Goal: Information Seeking & Learning: Check status

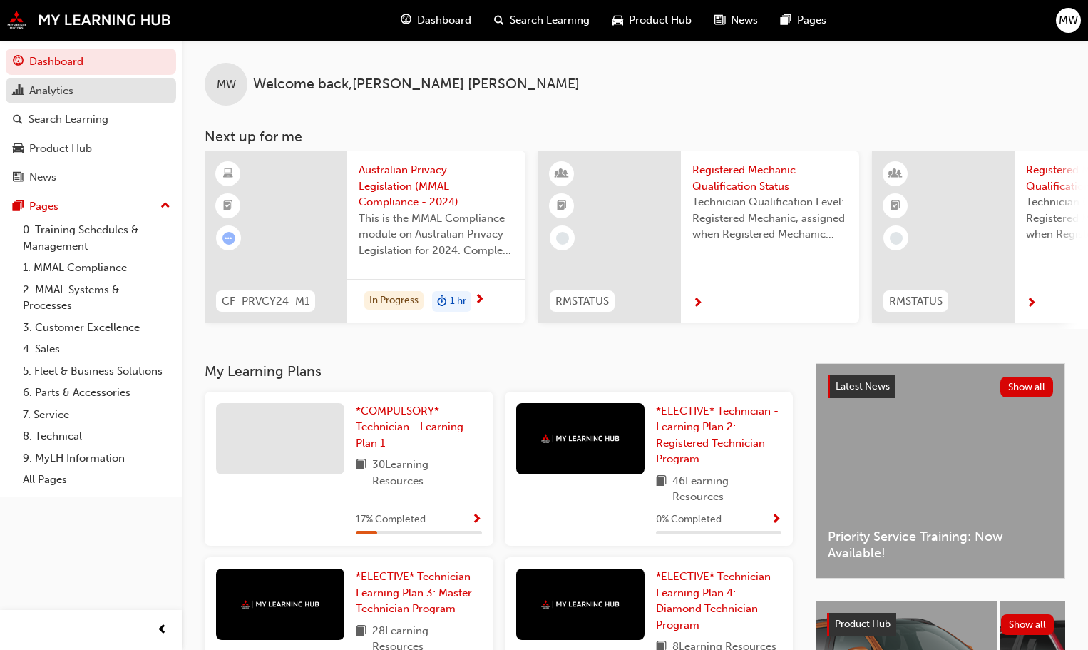
click at [41, 90] on div "Analytics" at bounding box center [51, 91] width 44 height 16
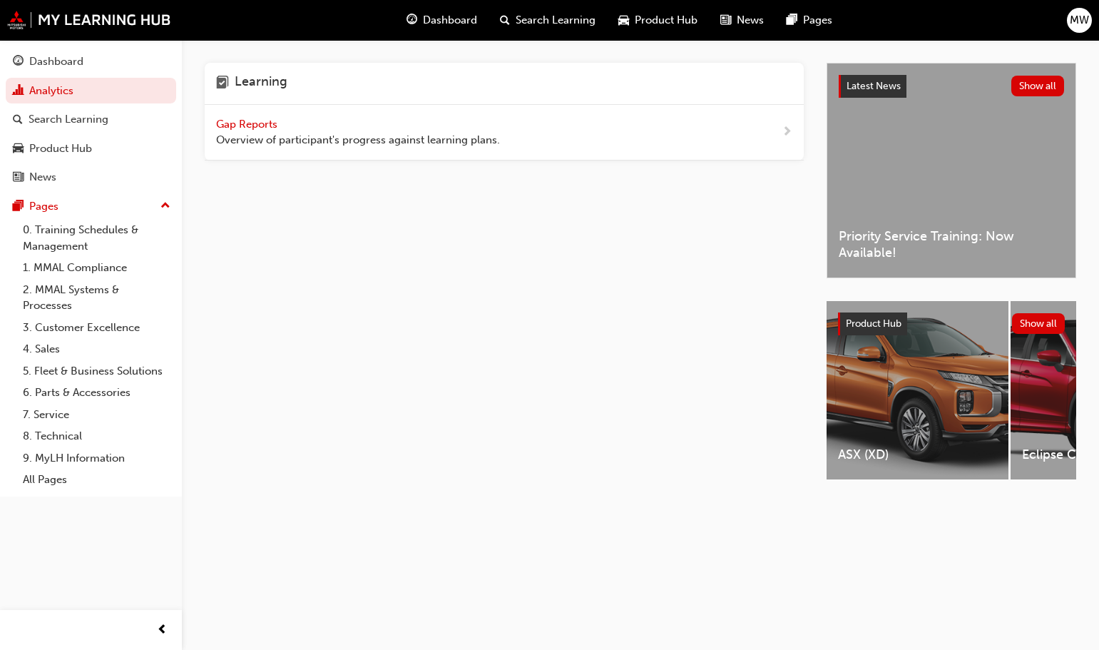
click at [262, 120] on span "Gap Reports" at bounding box center [248, 124] width 64 height 13
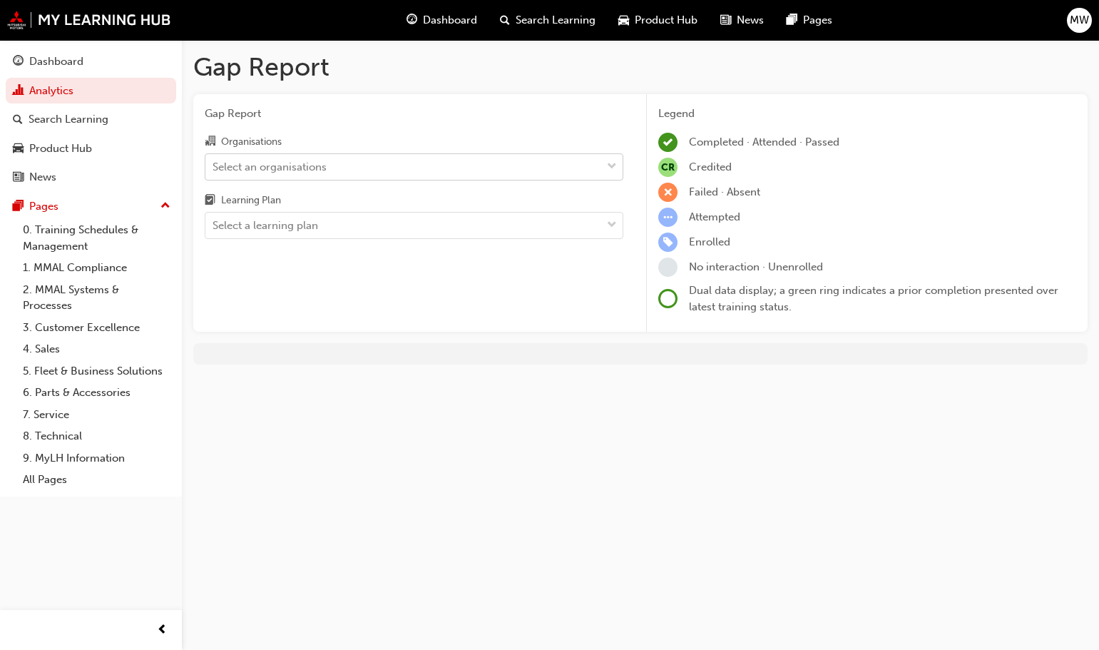
click at [342, 175] on div "Select an organisations" at bounding box center [403, 166] width 396 height 25
click at [214, 172] on input "Organisations Select an organisations" at bounding box center [213, 166] width 1 height 12
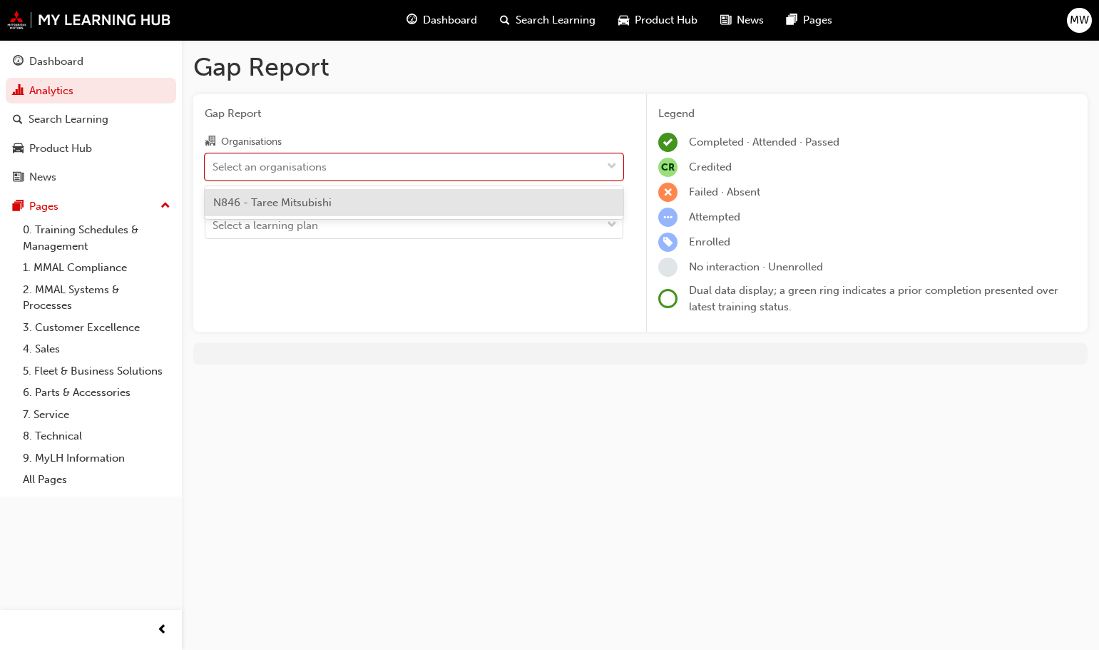
click at [332, 209] on div "N846 - Taree Mitsubishi" at bounding box center [414, 203] width 419 height 28
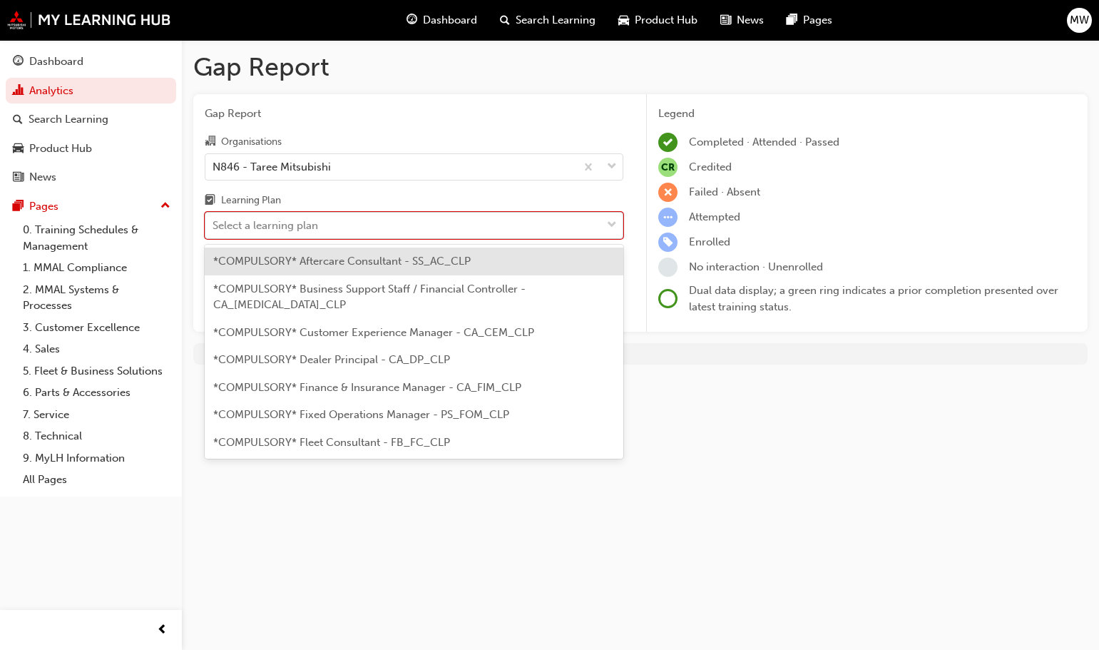
click at [329, 228] on div "Select a learning plan" at bounding box center [403, 225] width 396 height 25
click at [214, 228] on input "Learning Plan option *COMPULSORY* Aftercare Consultant - SS_AC_CLP focused, 1 o…" at bounding box center [213, 225] width 1 height 12
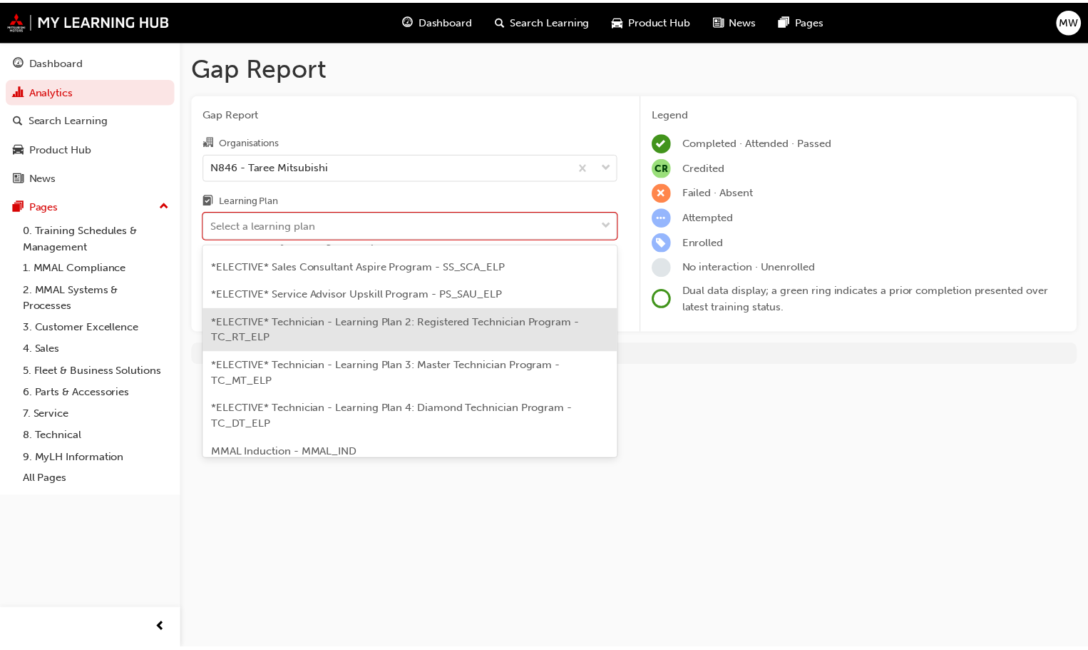
scroll to position [778, 0]
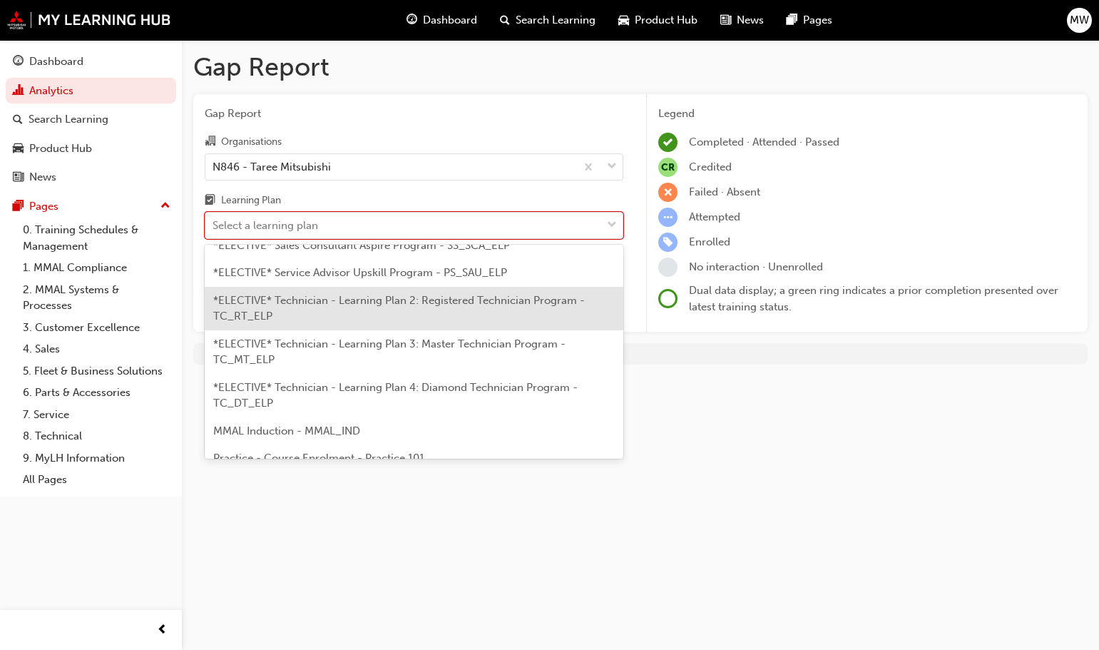
click at [420, 294] on span "*ELECTIVE* Technician - Learning Plan 2: Registered Technician Program - TC_RT_…" at bounding box center [399, 308] width 372 height 29
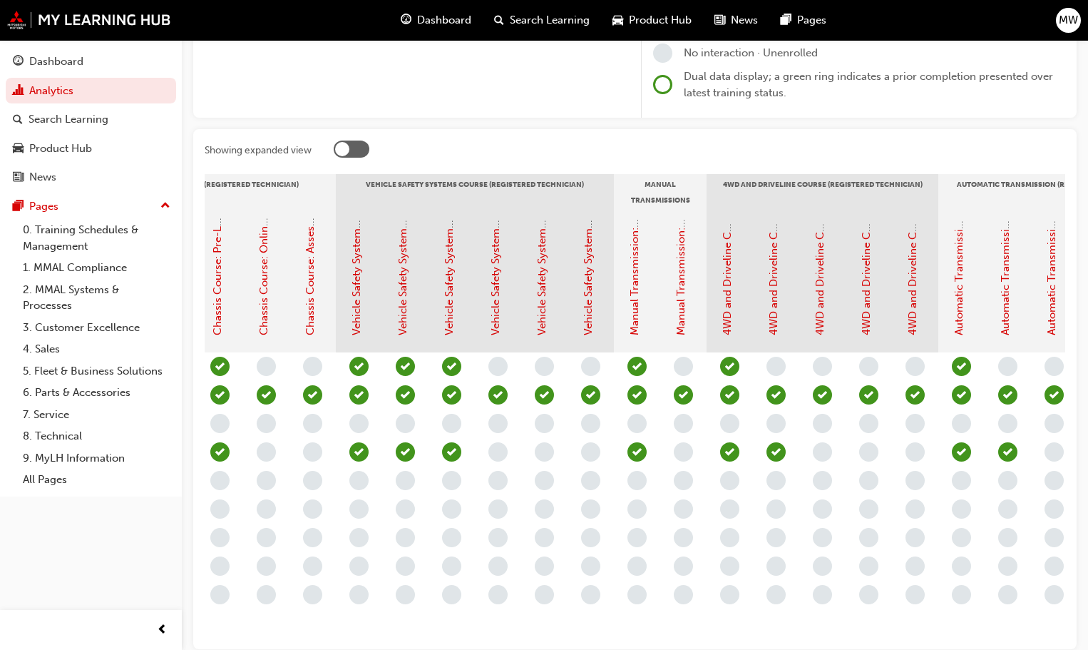
scroll to position [0, 1503]
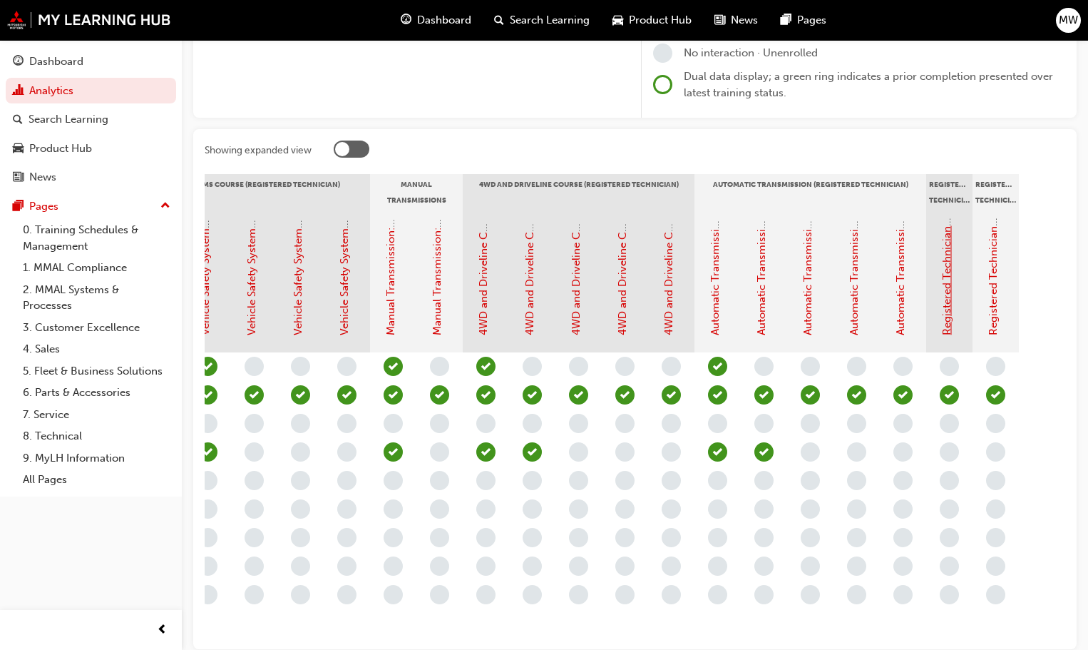
click at [947, 300] on link "Registered Technician - Final Assessment" at bounding box center [947, 233] width 13 height 204
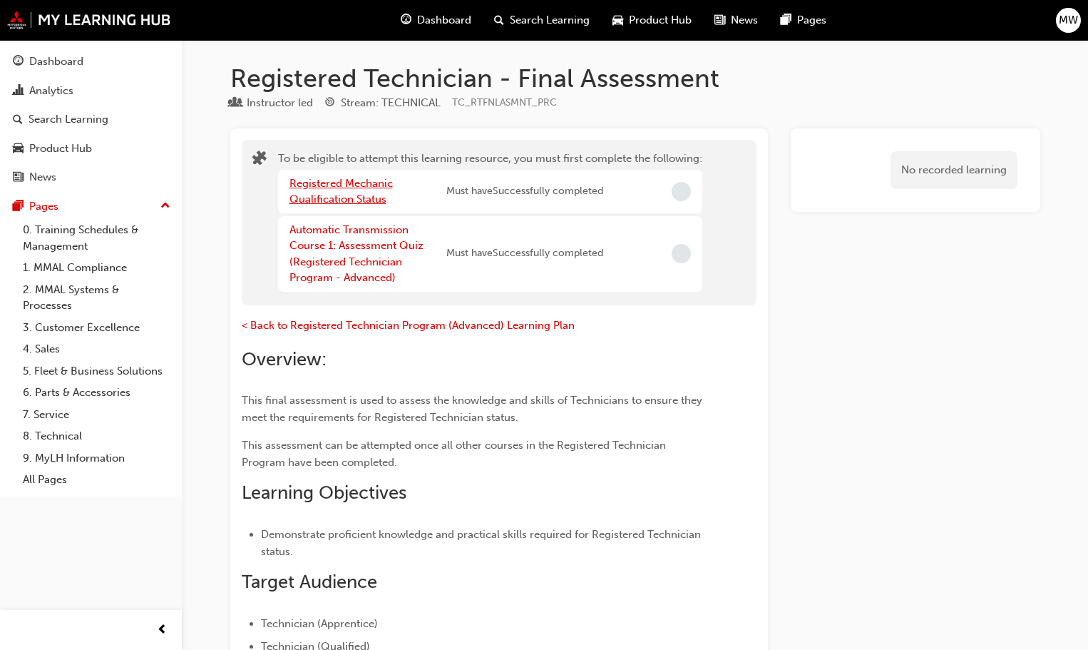
click at [352, 188] on link "Registered Mechanic Qualification Status" at bounding box center [341, 191] width 103 height 29
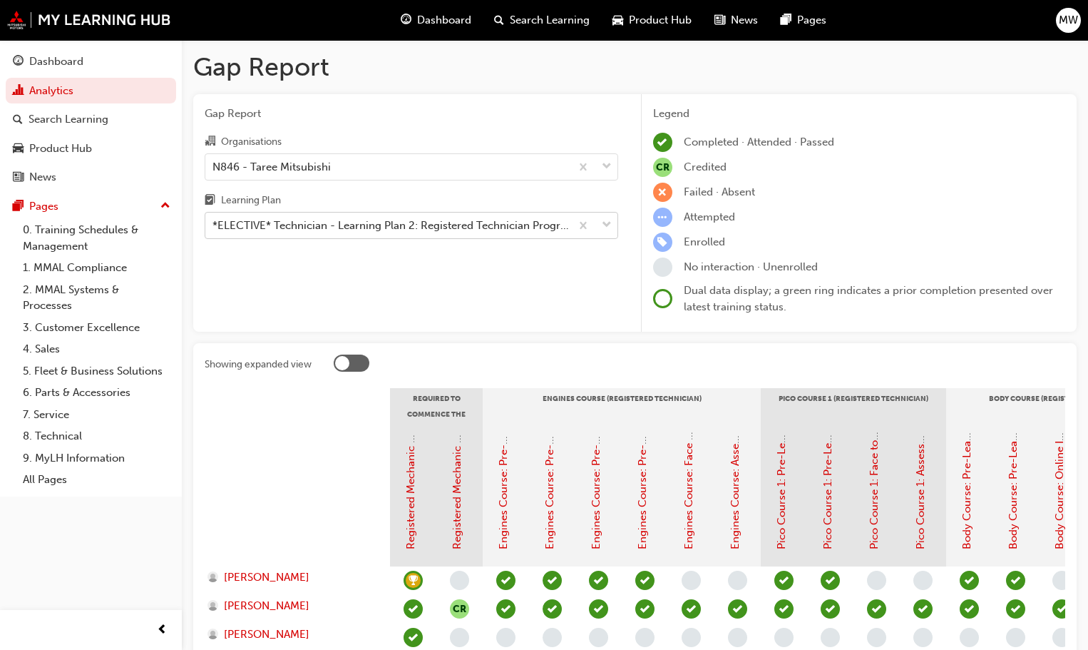
click at [566, 227] on div "*ELECTIVE* Technician - Learning Plan 2: Registered Technician Program - TC_RT_…" at bounding box center [392, 226] width 359 height 16
click at [214, 227] on input "Learning Plan *ELECTIVE* Technician - Learning Plan 2: Registered Technician Pr…" at bounding box center [213, 225] width 1 height 12
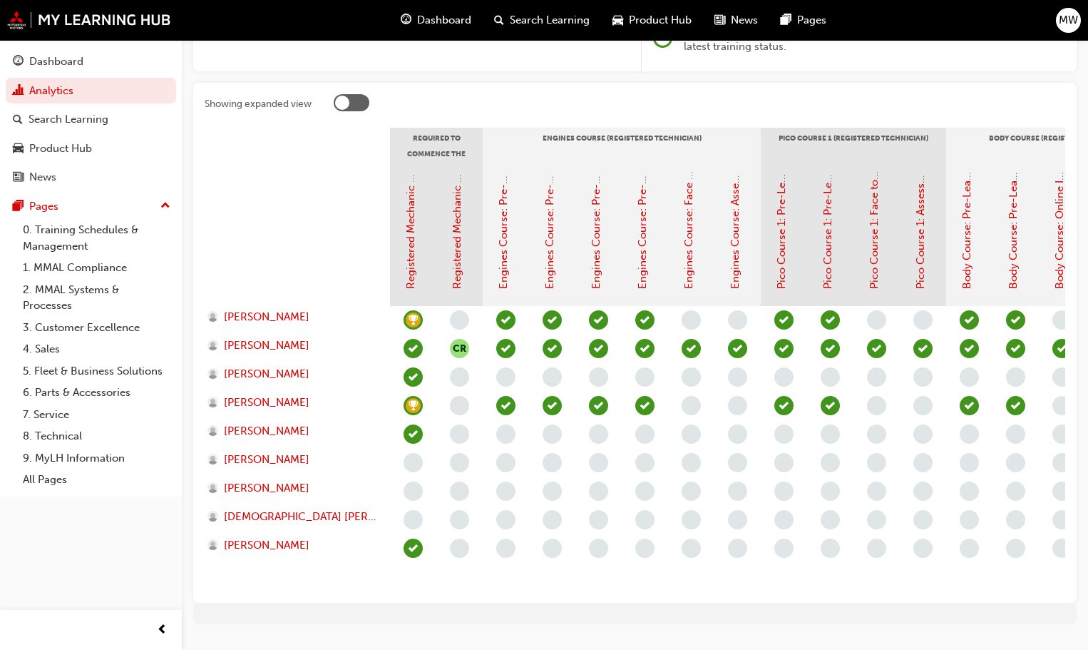
scroll to position [304, 0]
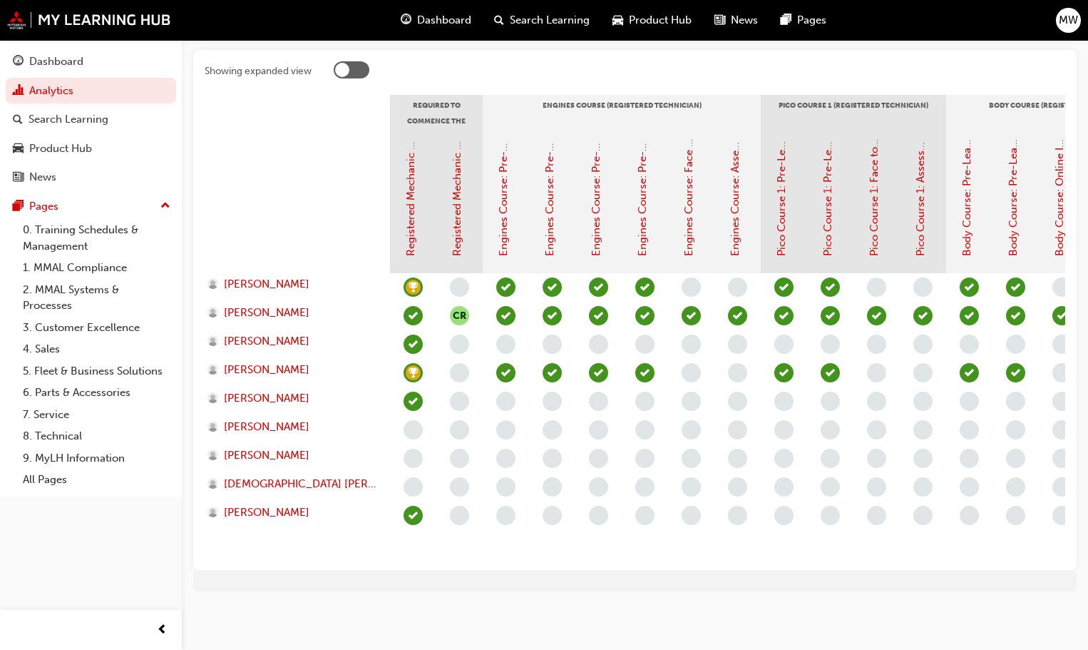
drag, startPoint x: 456, startPoint y: 558, endPoint x: 467, endPoint y: 557, distance: 11.4
click at [466, 558] on section "Required to Commence the Registered Technician Program: Engines Course (Registe…" at bounding box center [635, 327] width 861 height 464
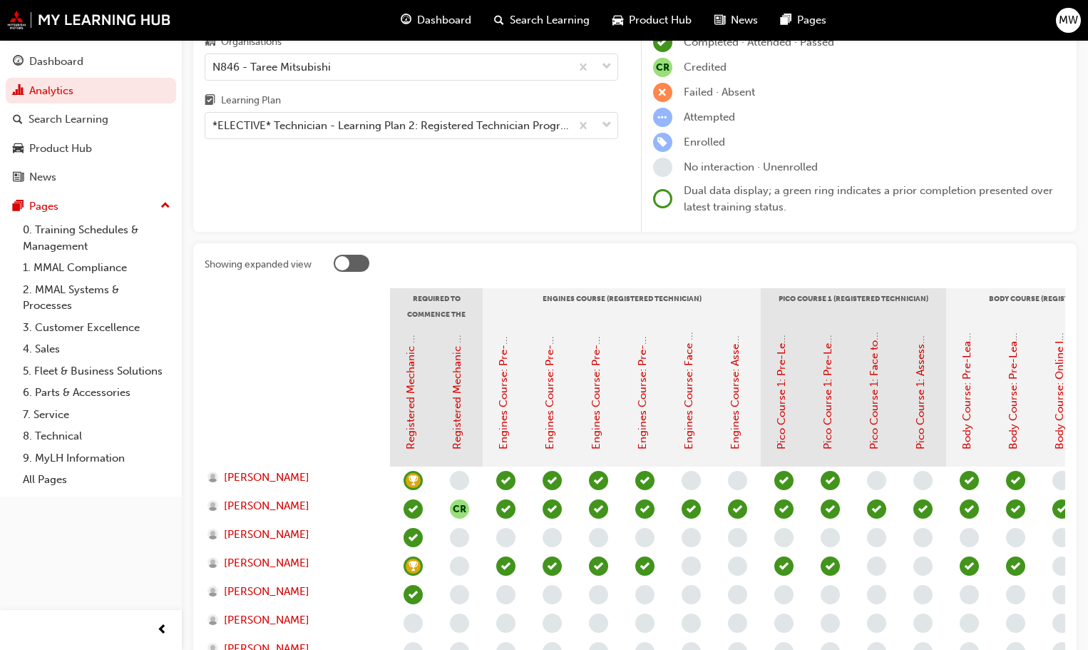
scroll to position [90, 0]
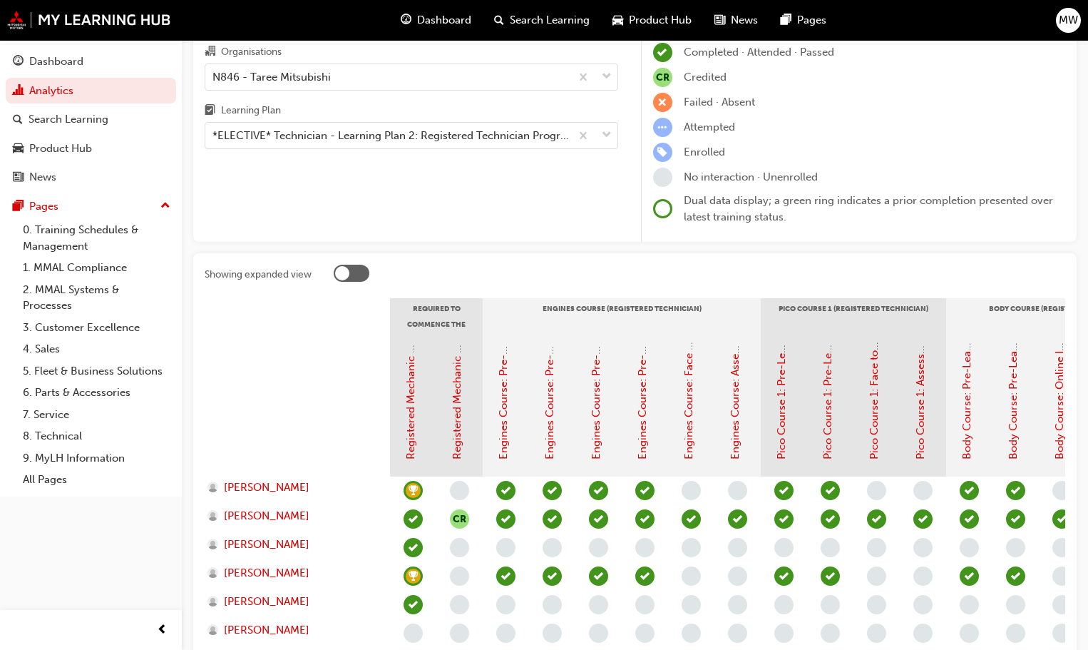
click at [349, 270] on div at bounding box center [352, 273] width 36 height 17
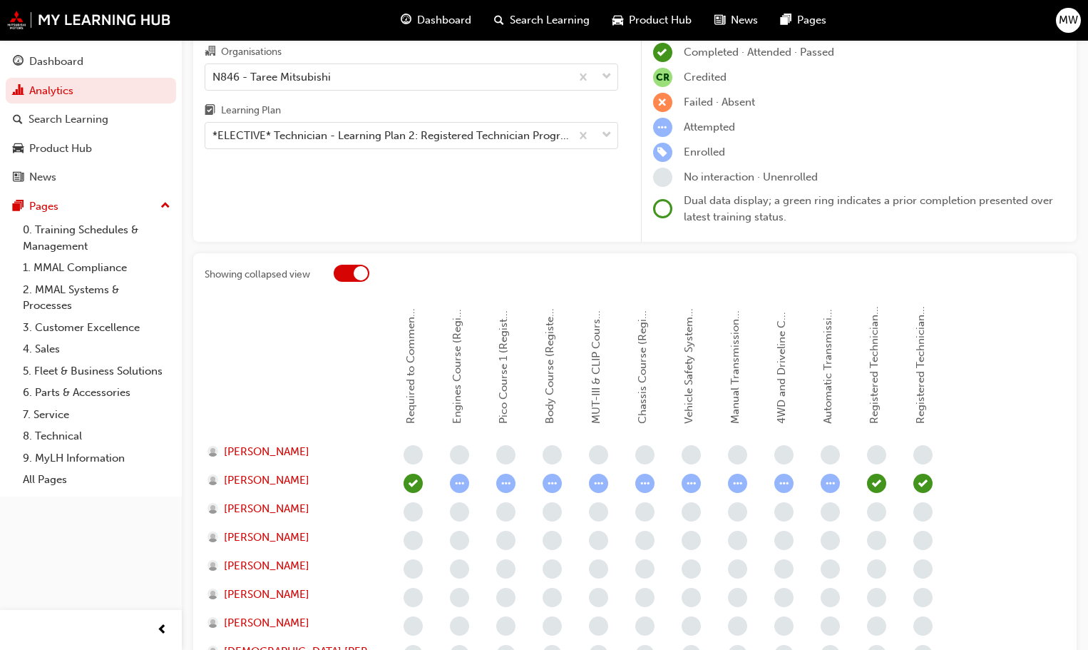
click at [353, 274] on div at bounding box center [352, 273] width 36 height 17
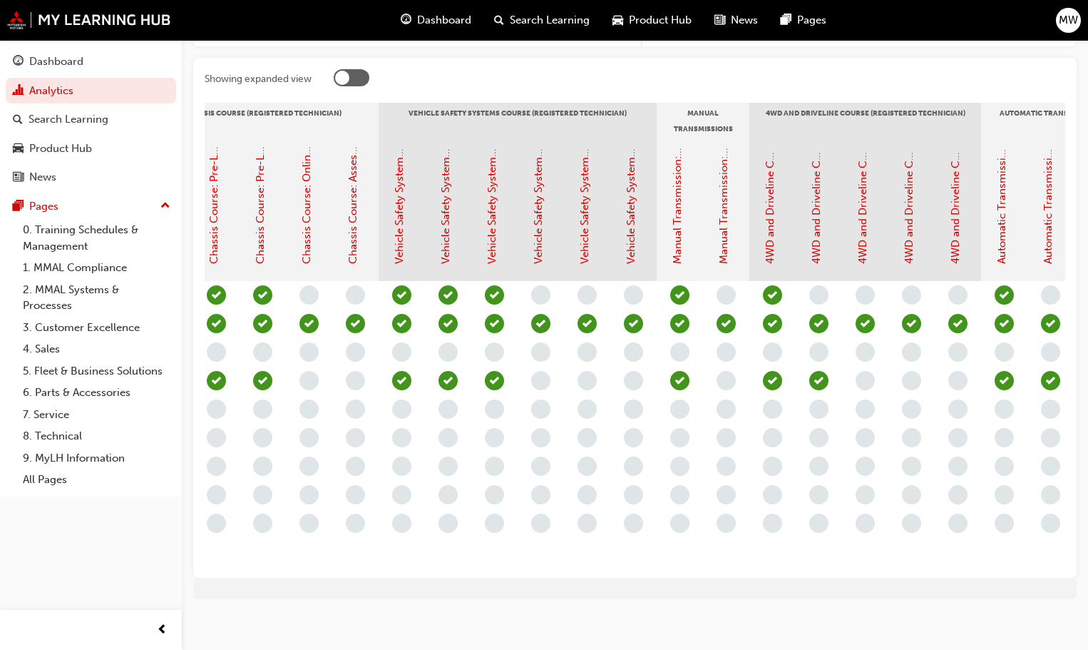
scroll to position [0, 1503]
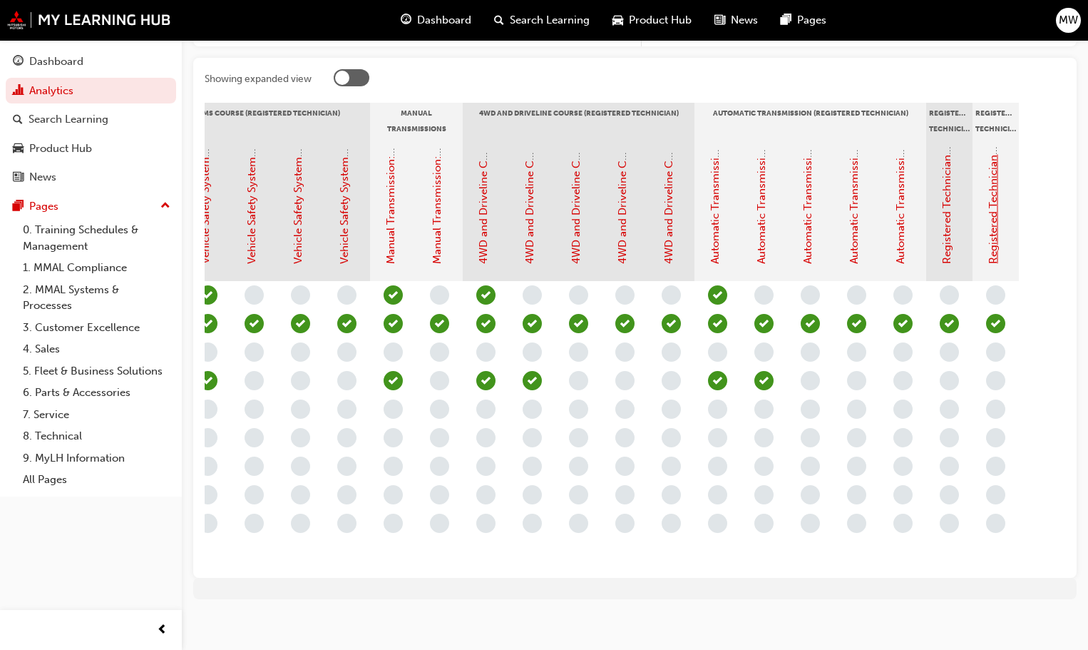
click at [995, 242] on link "Registered Technician Status" at bounding box center [993, 193] width 13 height 142
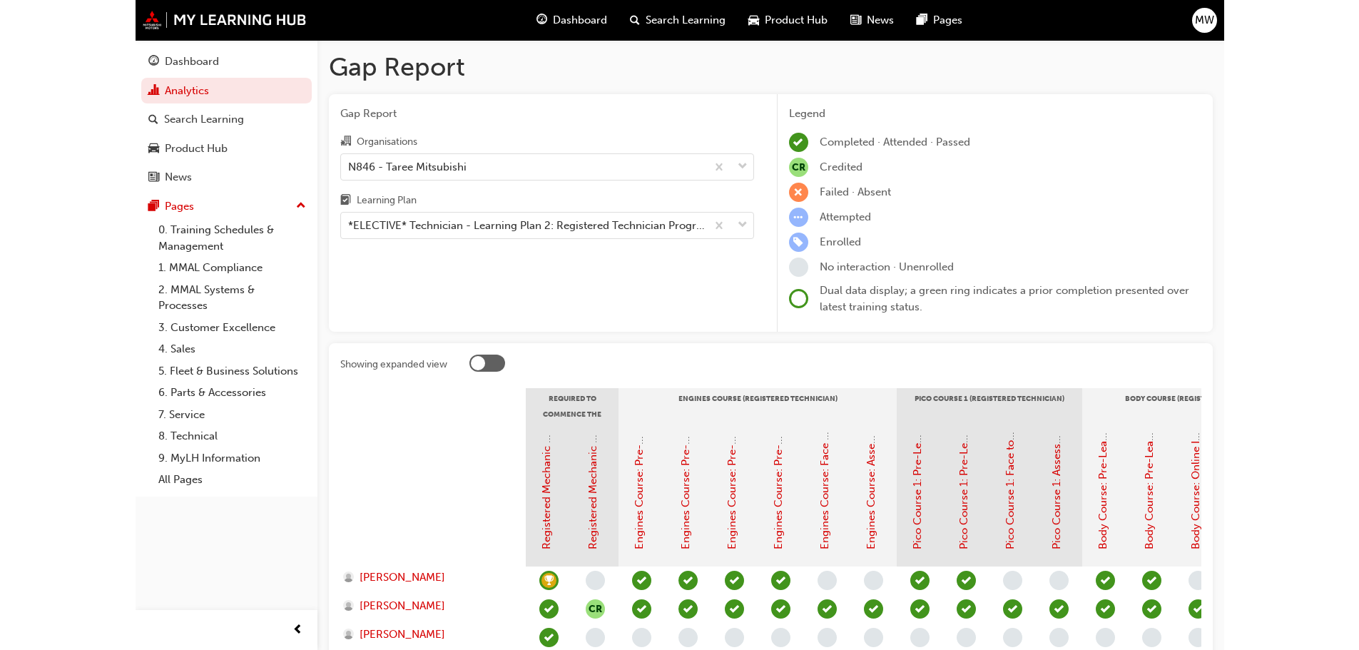
scroll to position [285, 0]
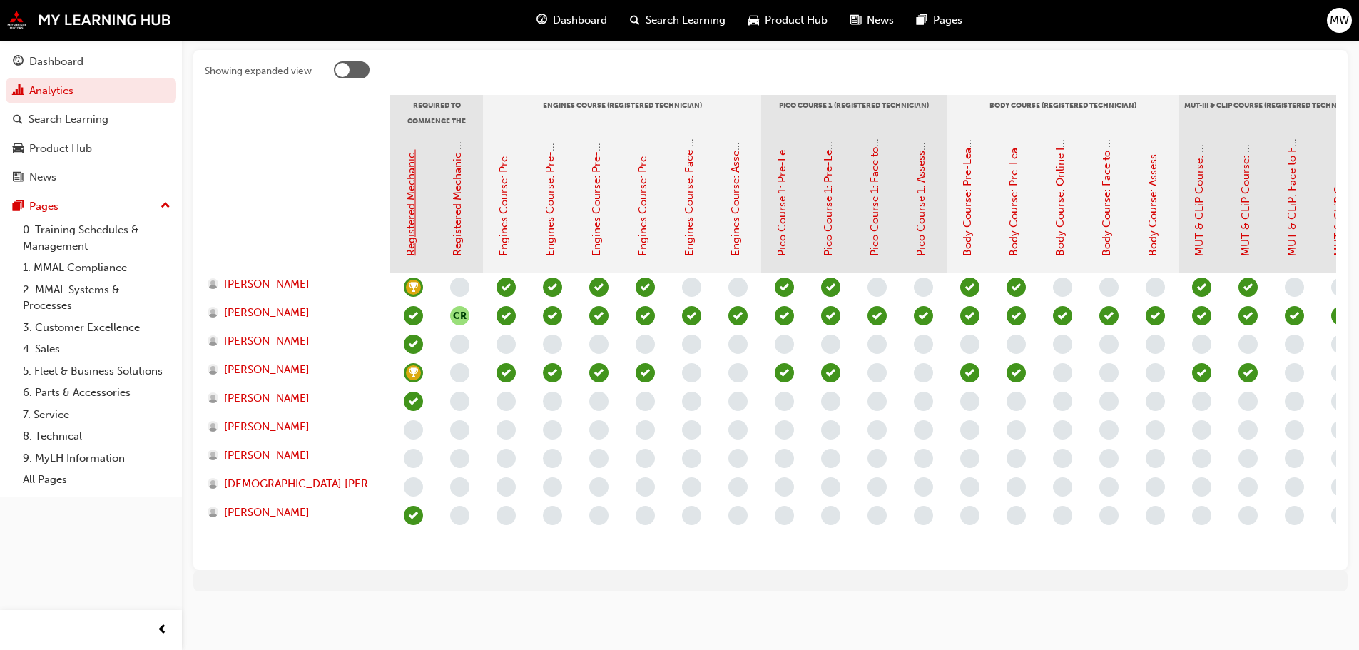
click at [410, 170] on link "Registered Mechanic Qualification Status" at bounding box center [410, 154] width 13 height 203
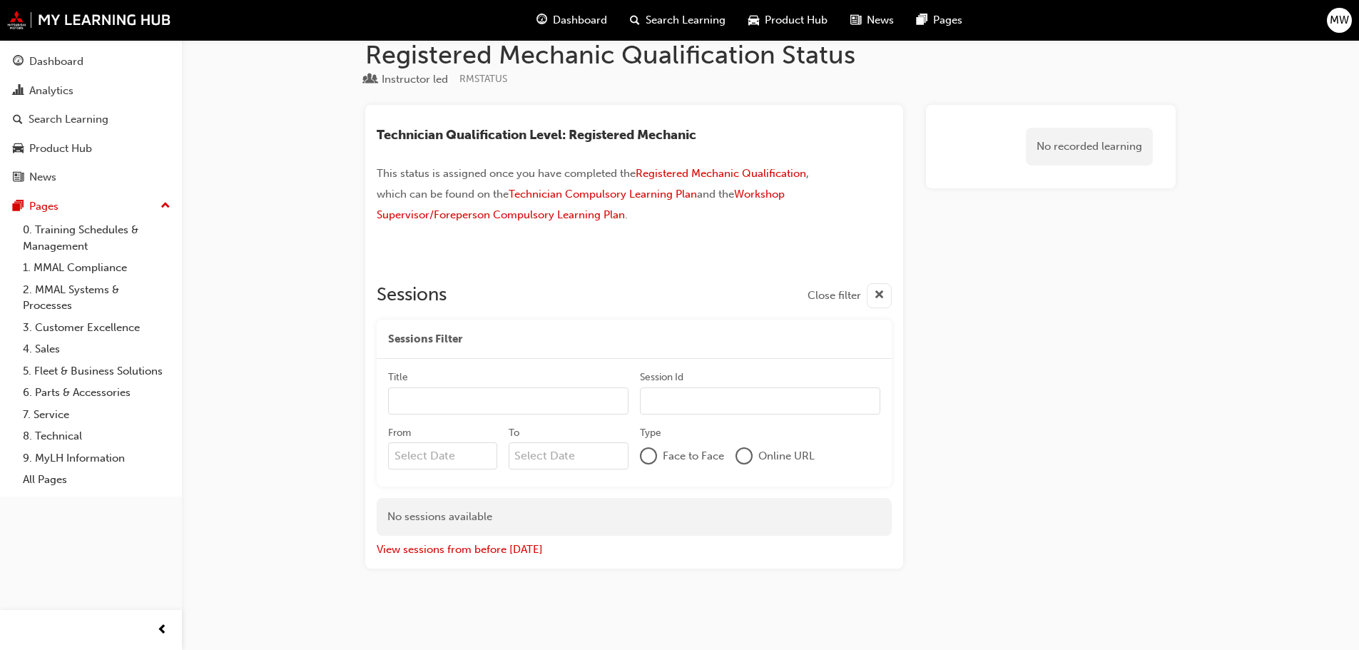
scroll to position [24, 0]
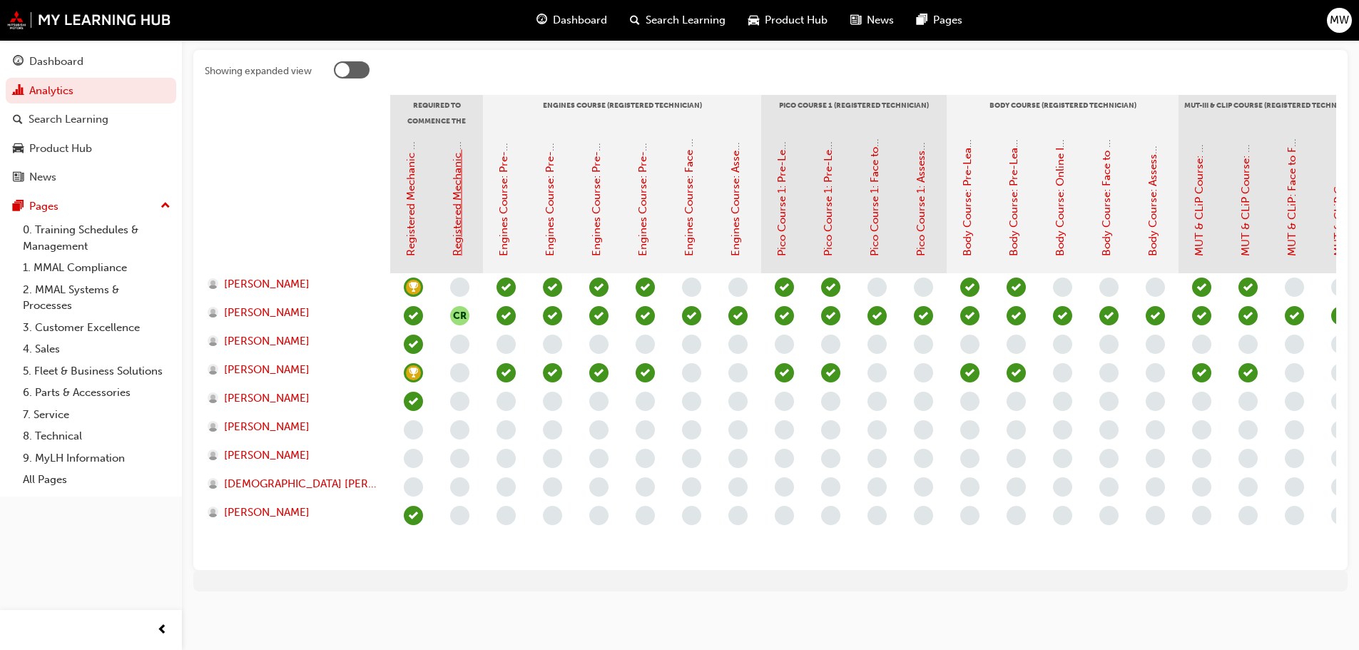
click at [454, 218] on link "Registered Mechanic Advanced - Complete" at bounding box center [457, 149] width 13 height 214
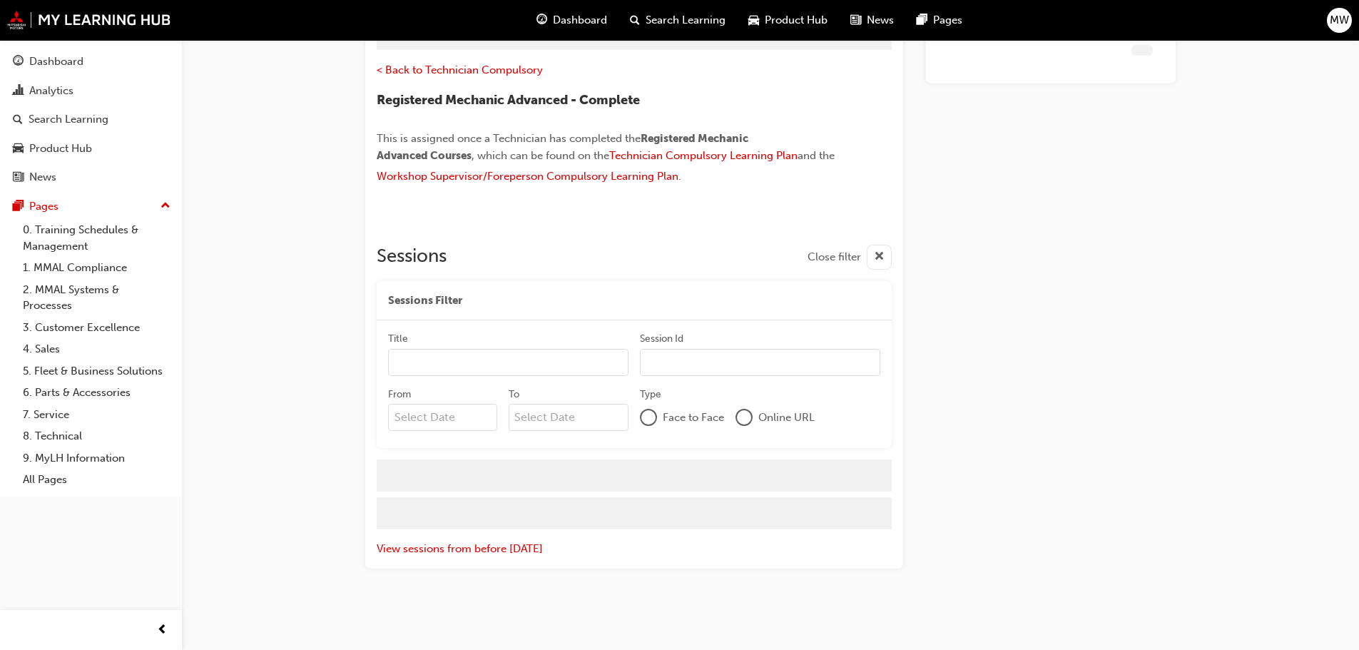
scroll to position [51, 0]
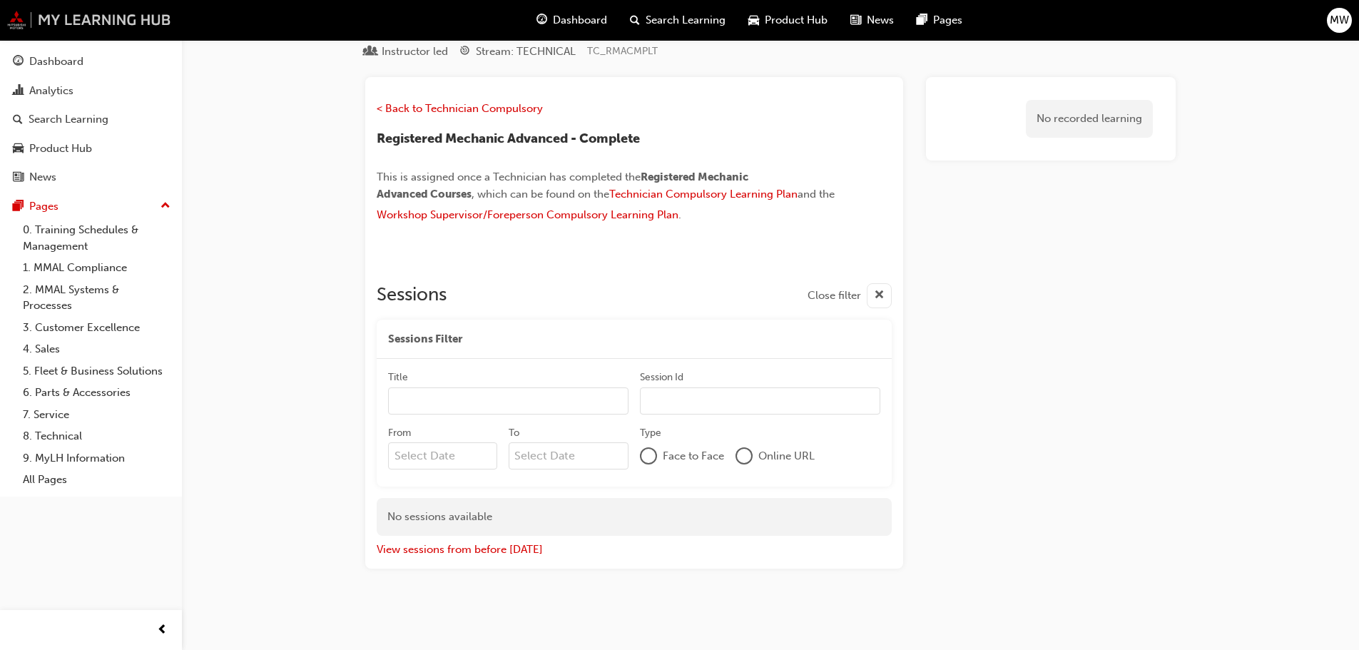
scroll to position [285, 0]
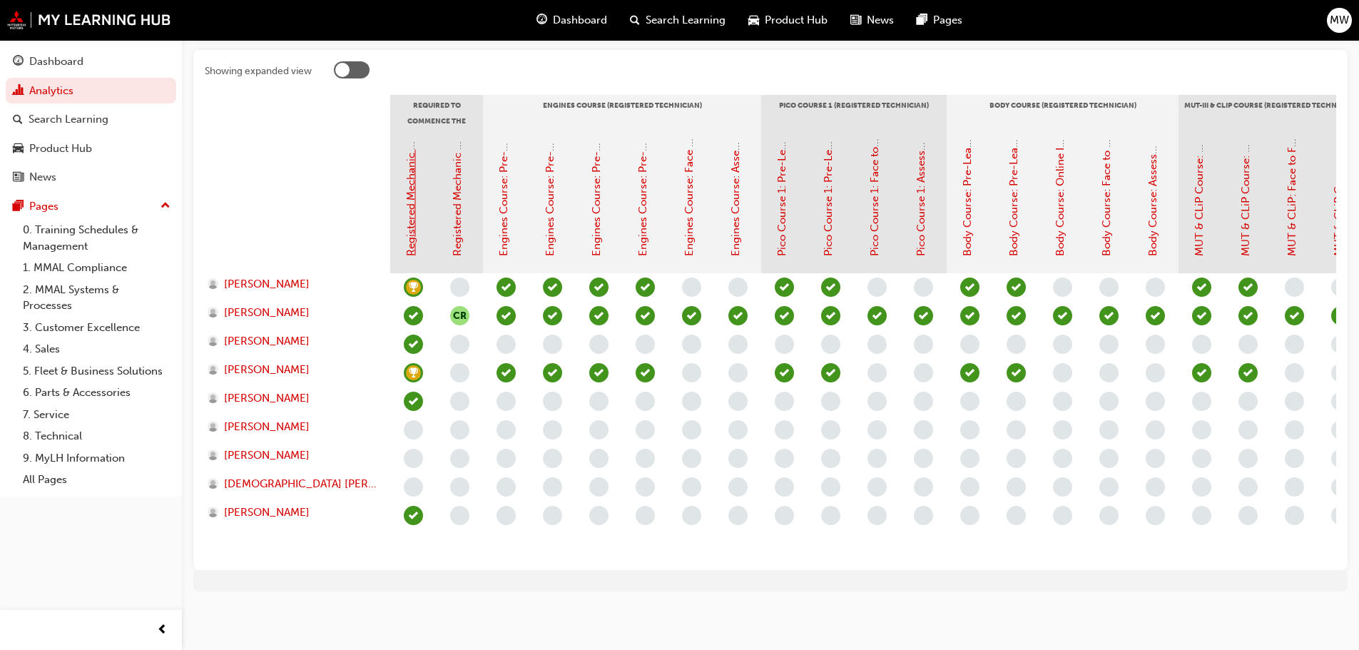
click at [409, 214] on link "Registered Mechanic Qualification Status" at bounding box center [410, 154] width 13 height 203
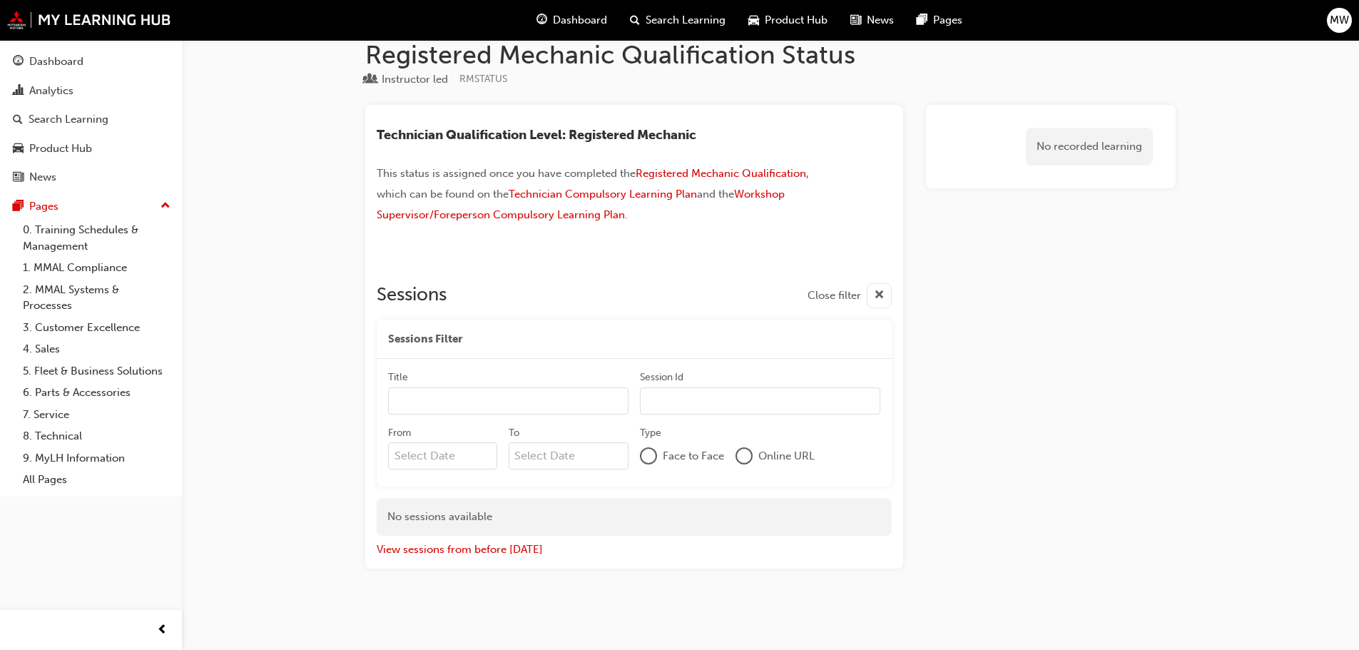
scroll to position [24, 0]
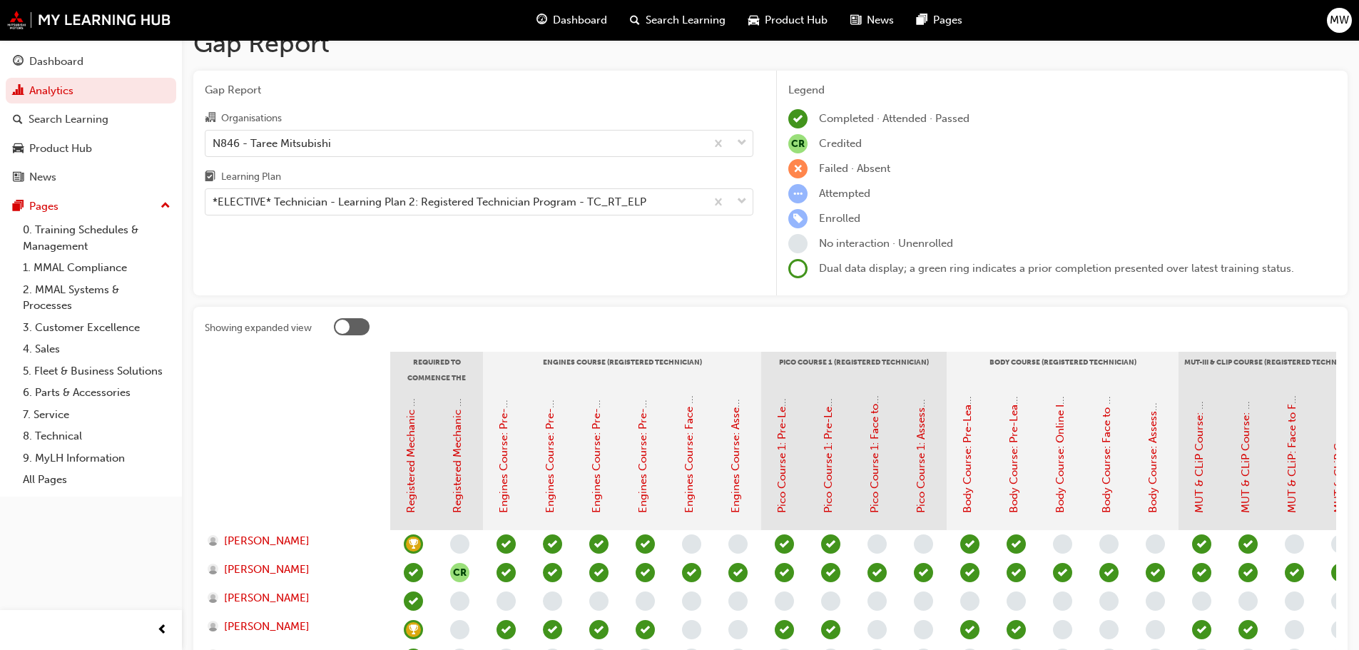
scroll to position [285, 0]
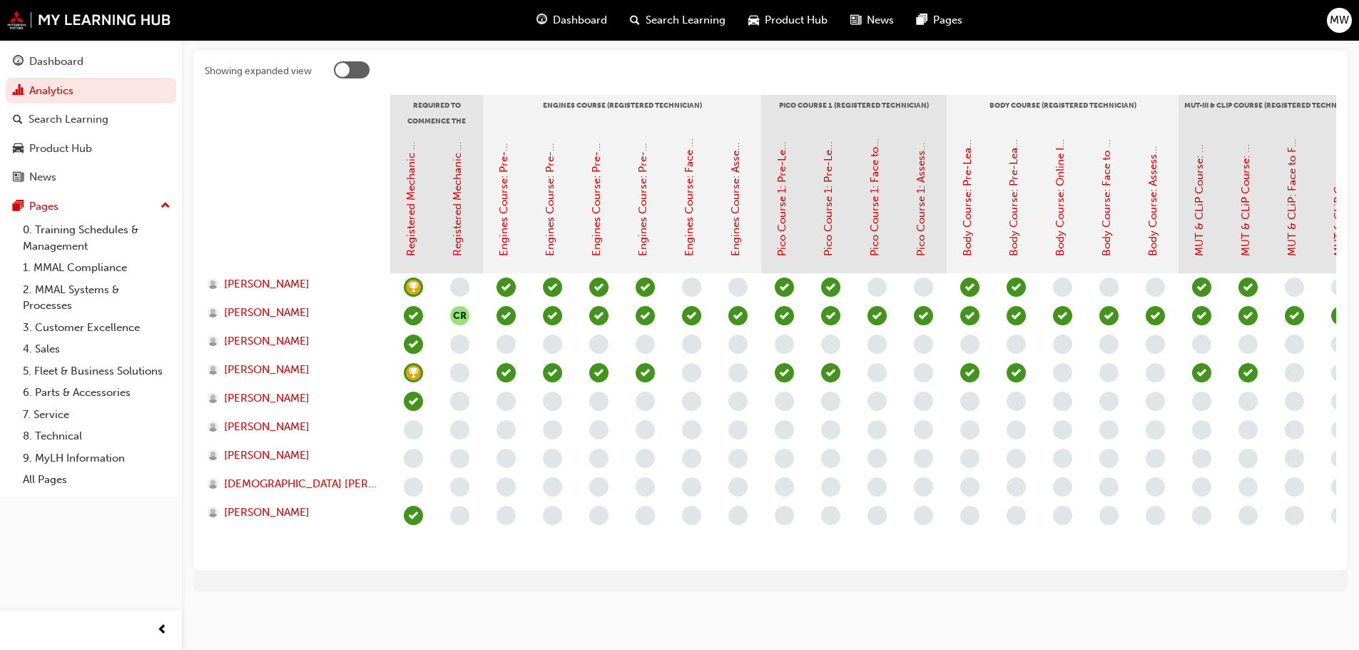
click at [511, 196] on div "Engines Course: Pre-Learning Module 1 (Registered Technician Program)" at bounding box center [504, 197] width 16 height 118
click at [508, 200] on link "Engines Course: Pre-Learning Module 1 (Registered Technician Program)" at bounding box center [503, 75] width 13 height 362
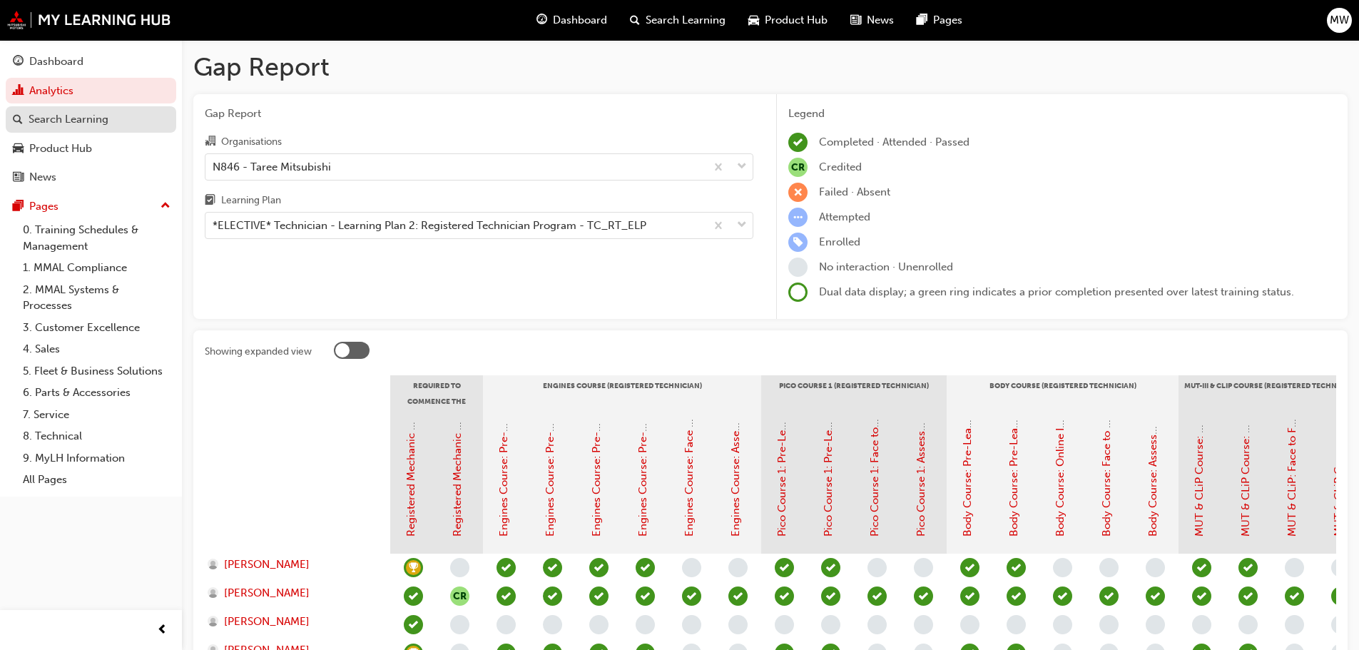
click at [77, 118] on div "Search Learning" at bounding box center [69, 119] width 80 height 16
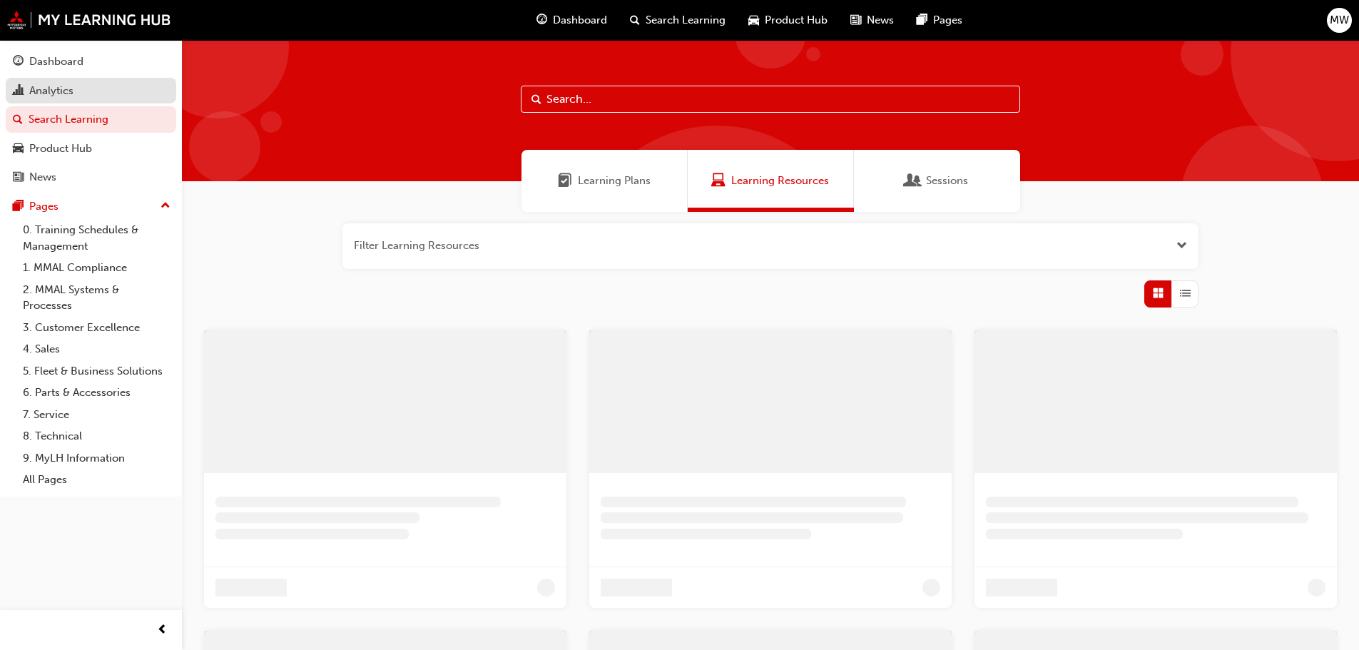
click at [75, 92] on div "Analytics" at bounding box center [91, 91] width 156 height 18
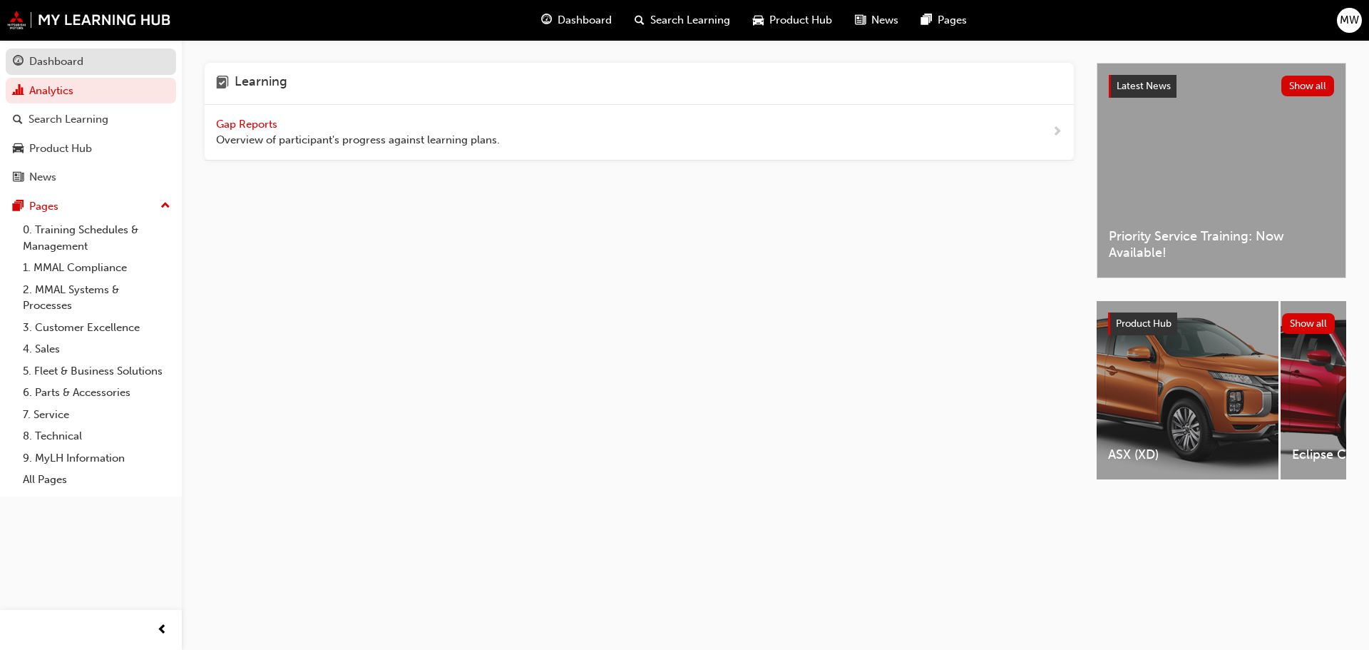
click at [88, 65] on div "Dashboard" at bounding box center [91, 62] width 156 height 18
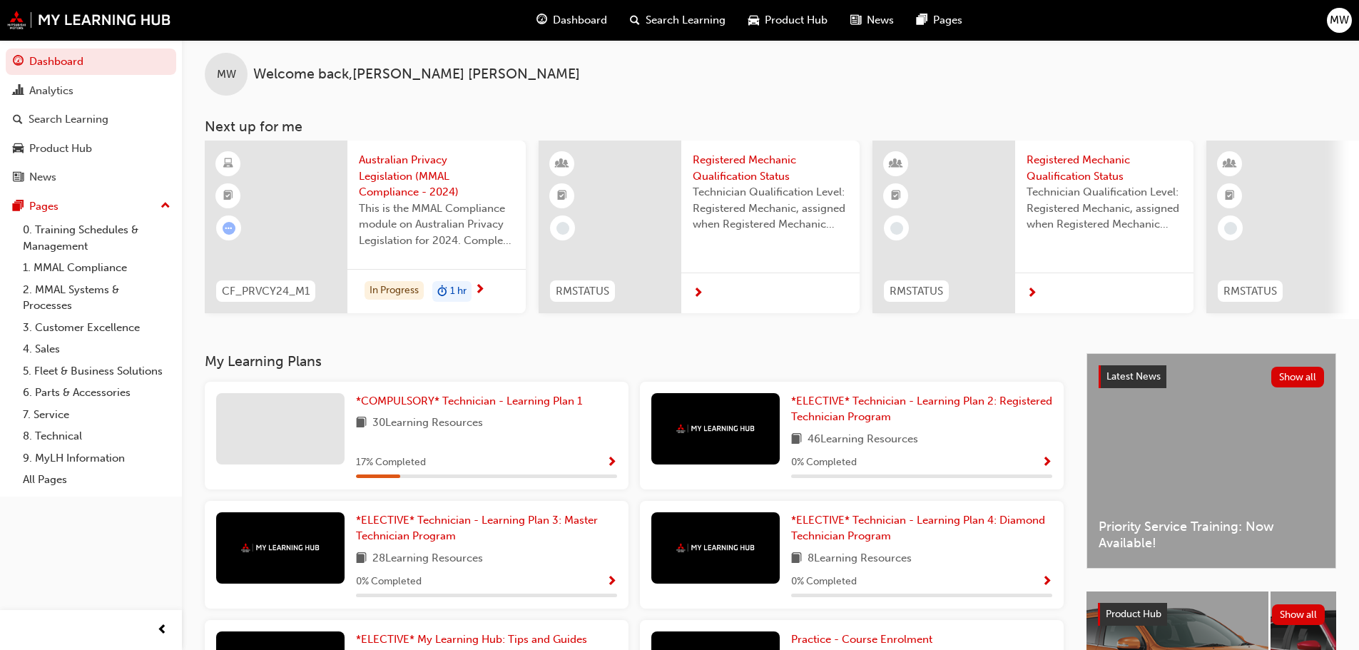
scroll to position [71, 0]
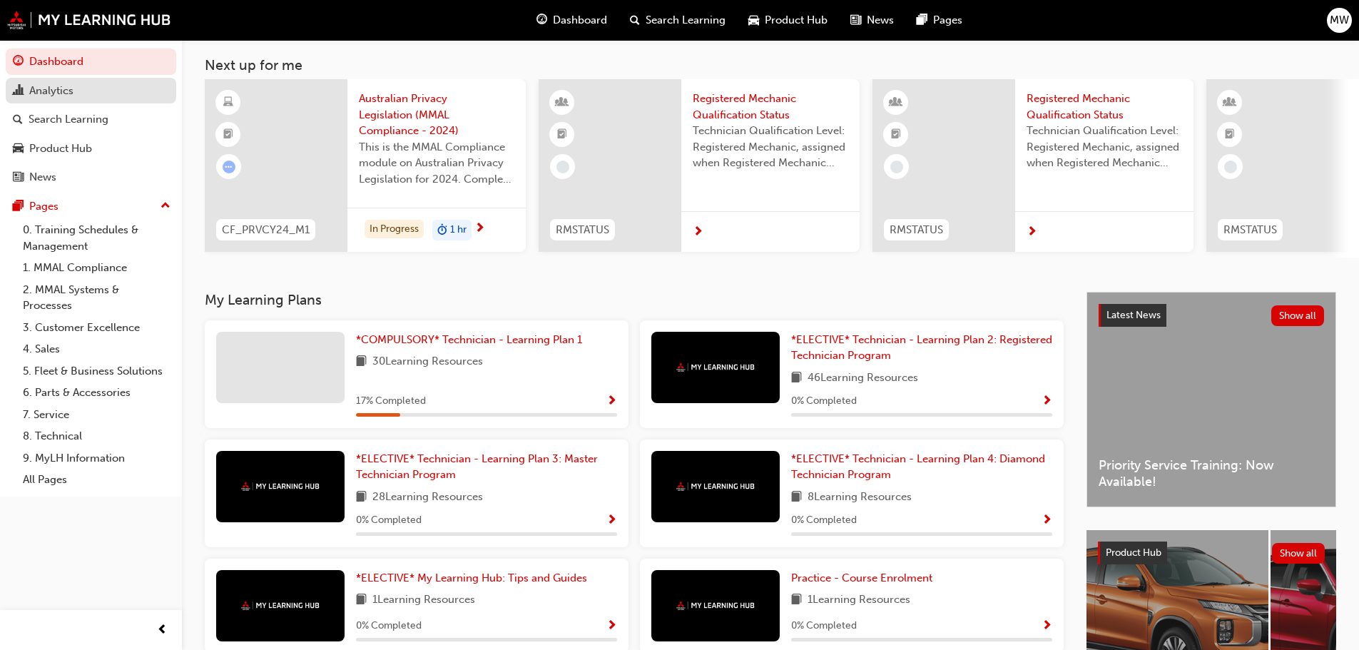
click at [60, 93] on div "Analytics" at bounding box center [51, 91] width 44 height 16
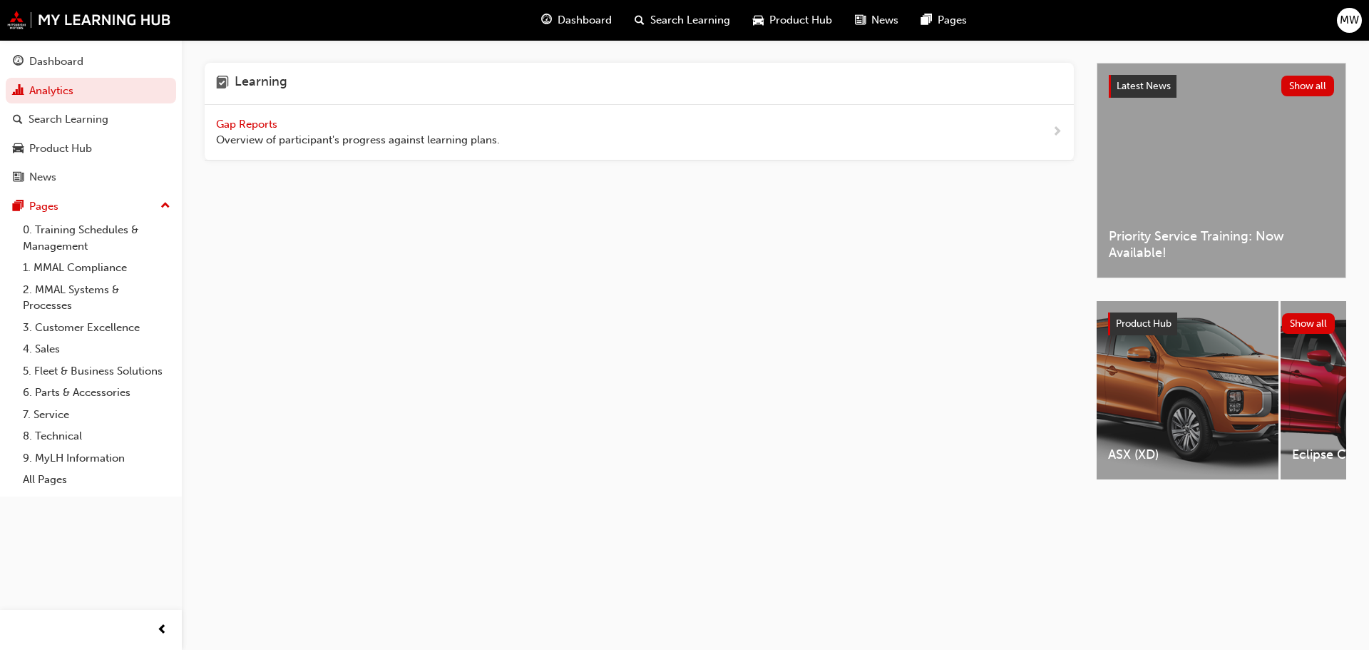
click at [255, 131] on div "Gap Reports Overview of participant's progress against learning plans." at bounding box center [358, 132] width 284 height 32
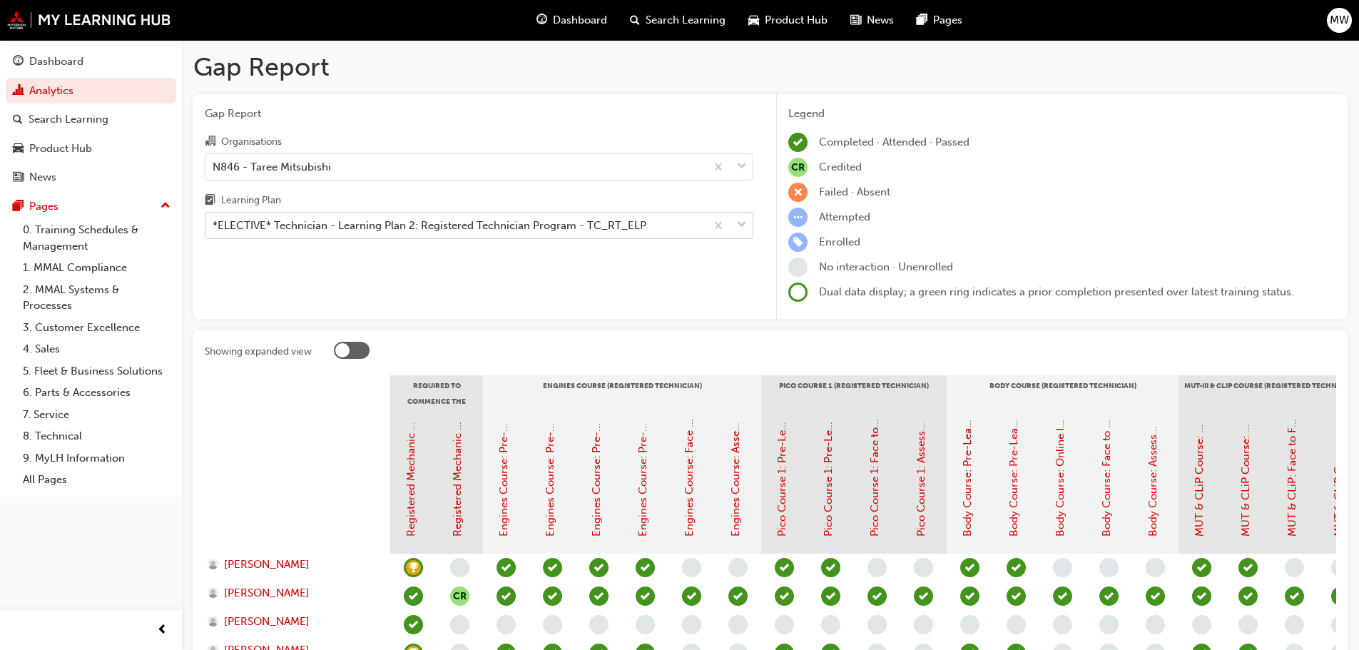
click at [747, 228] on div at bounding box center [728, 226] width 47 height 26
click at [214, 228] on input "Learning Plan *ELECTIVE* Technician - Learning Plan 2: Registered Technician Pr…" at bounding box center [213, 225] width 1 height 12
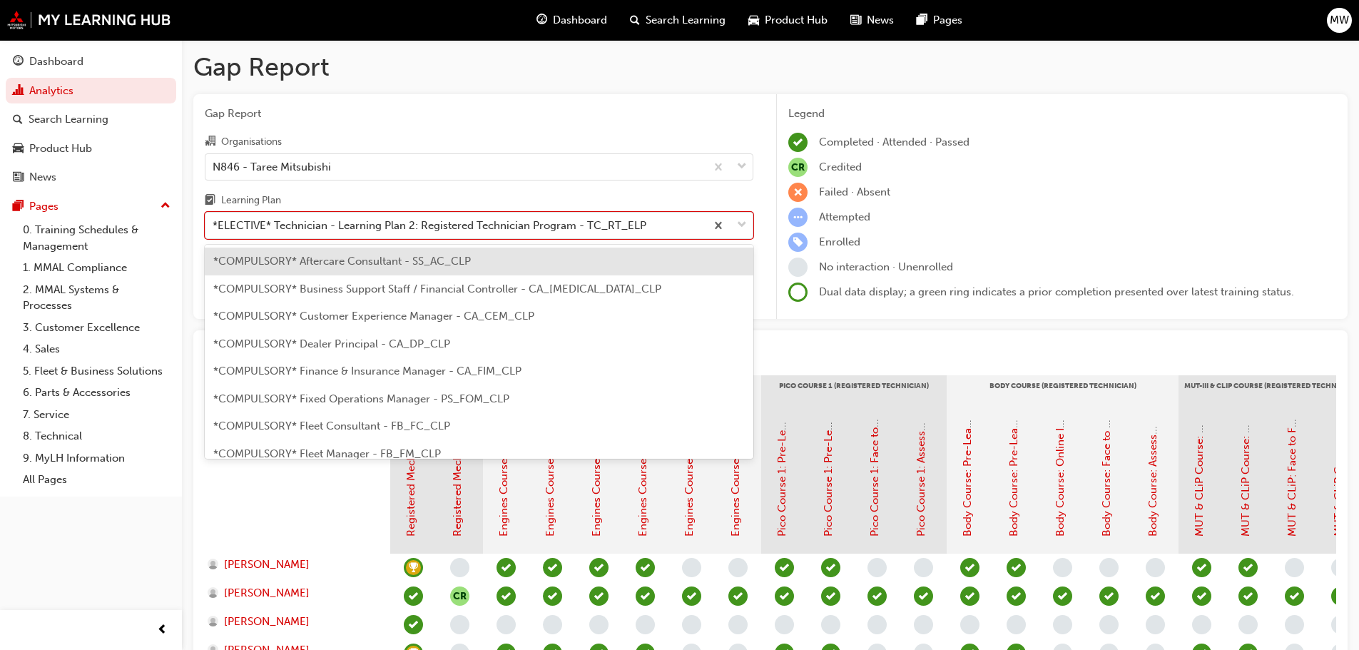
click at [672, 185] on div "Organisations N846 - Taree Mitsubishi Learning Plan option *COMPULSORY* Afterca…" at bounding box center [479, 186] width 548 height 106
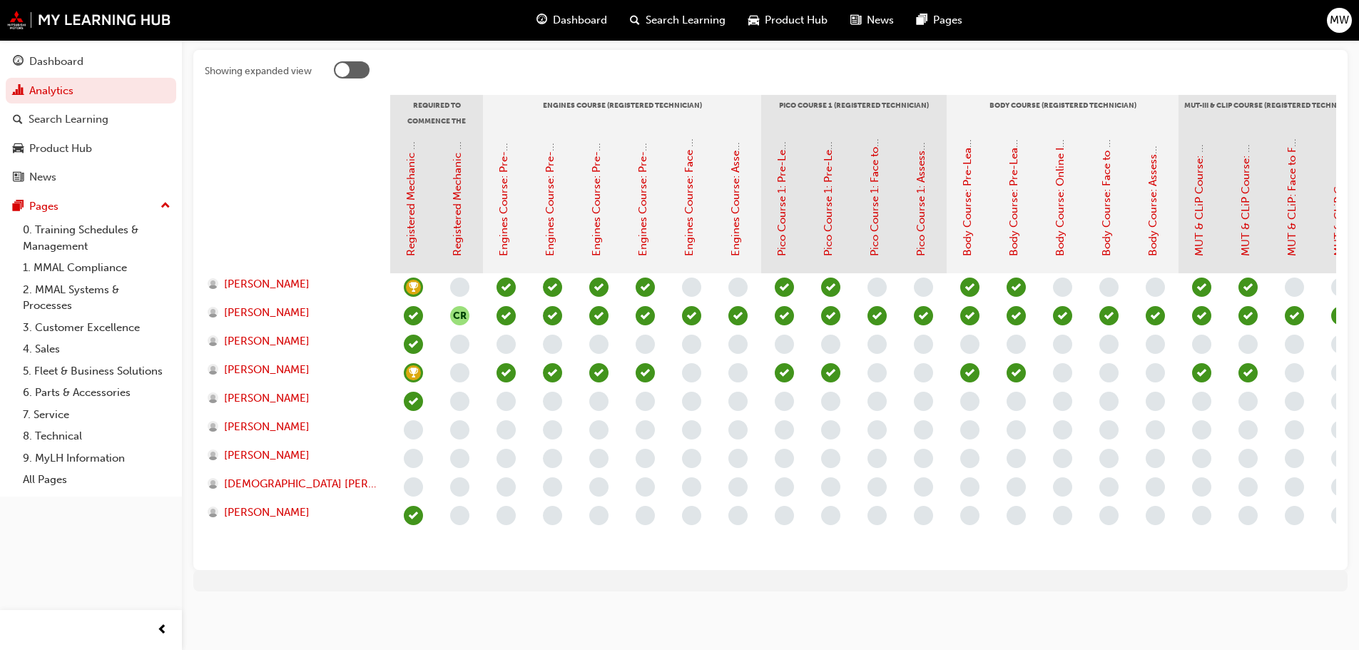
scroll to position [285, 0]
click at [333, 63] on label "Showing expanded view" at bounding box center [770, 72] width 1131 height 22
click at [358, 63] on div at bounding box center [352, 69] width 36 height 17
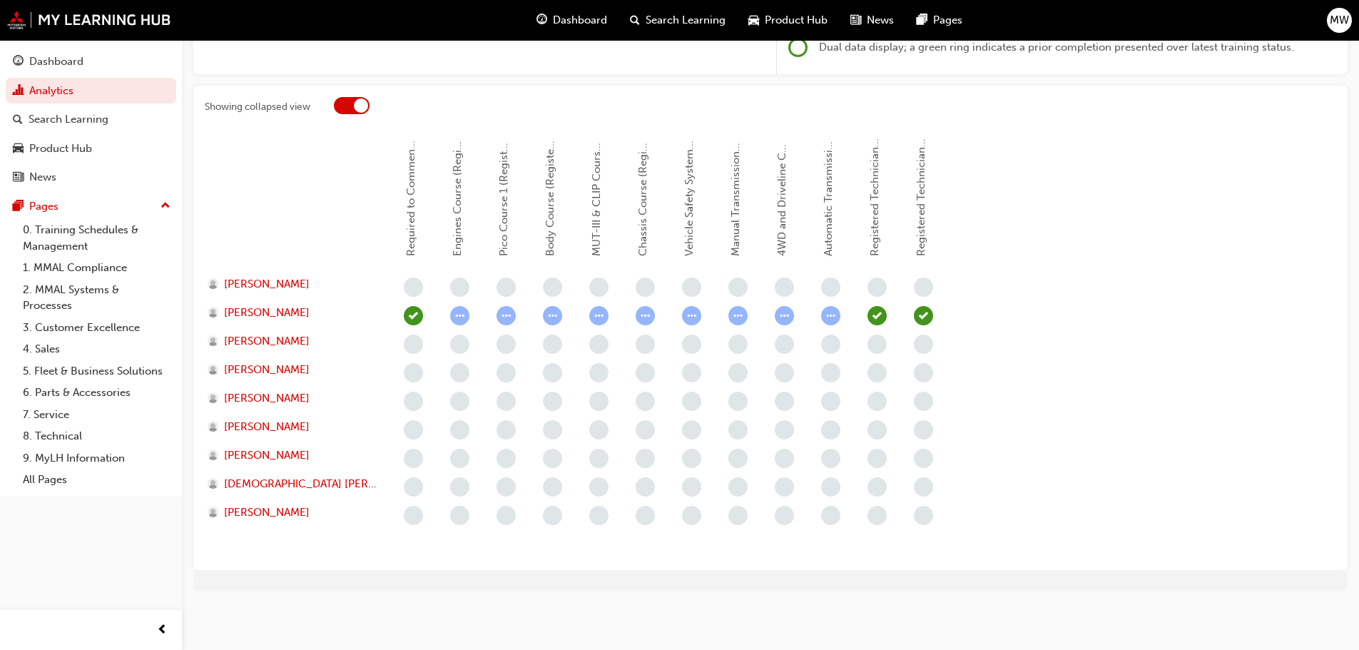
click at [347, 106] on div at bounding box center [352, 105] width 36 height 17
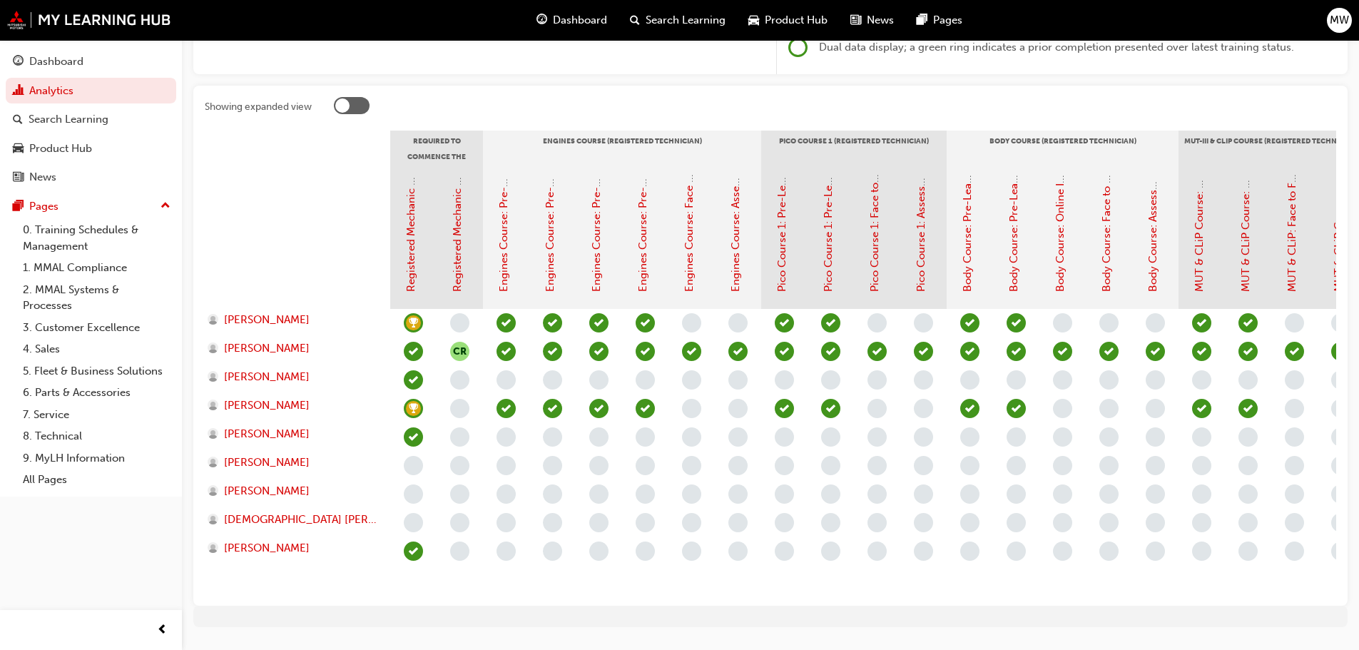
scroll to position [285, 0]
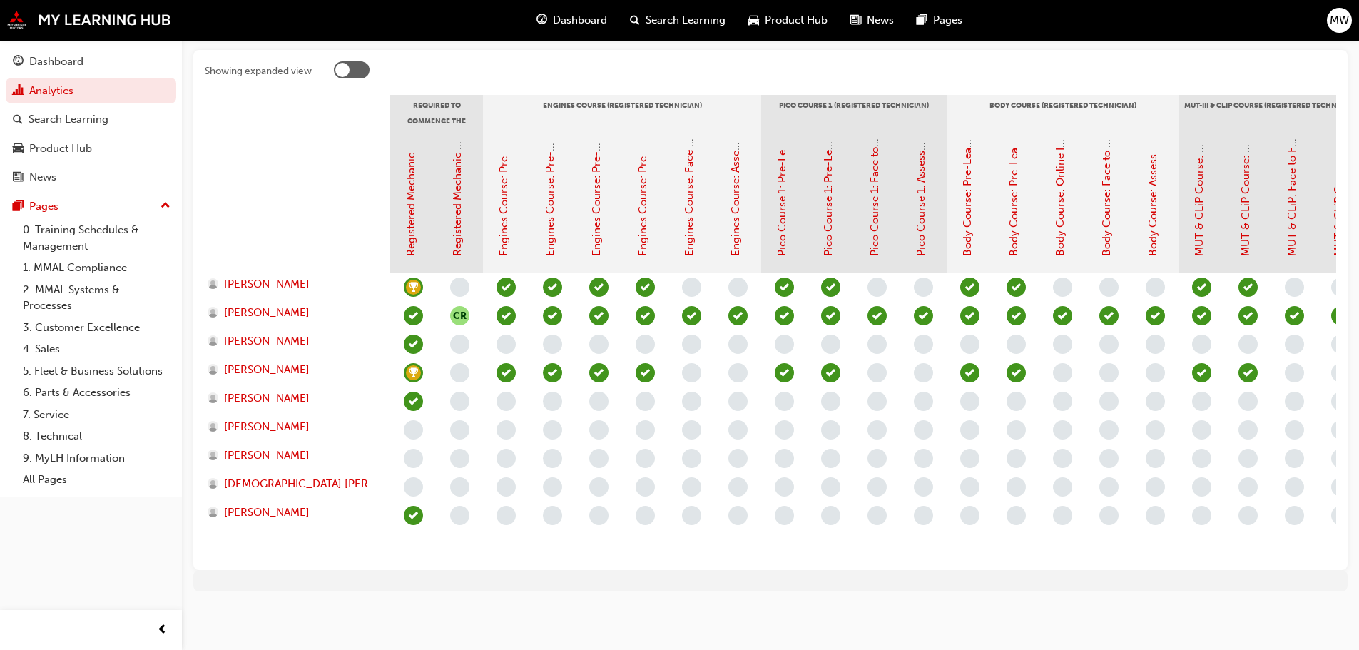
click at [349, 77] on div at bounding box center [835, 72] width 1002 height 22
click at [354, 70] on div at bounding box center [352, 69] width 36 height 17
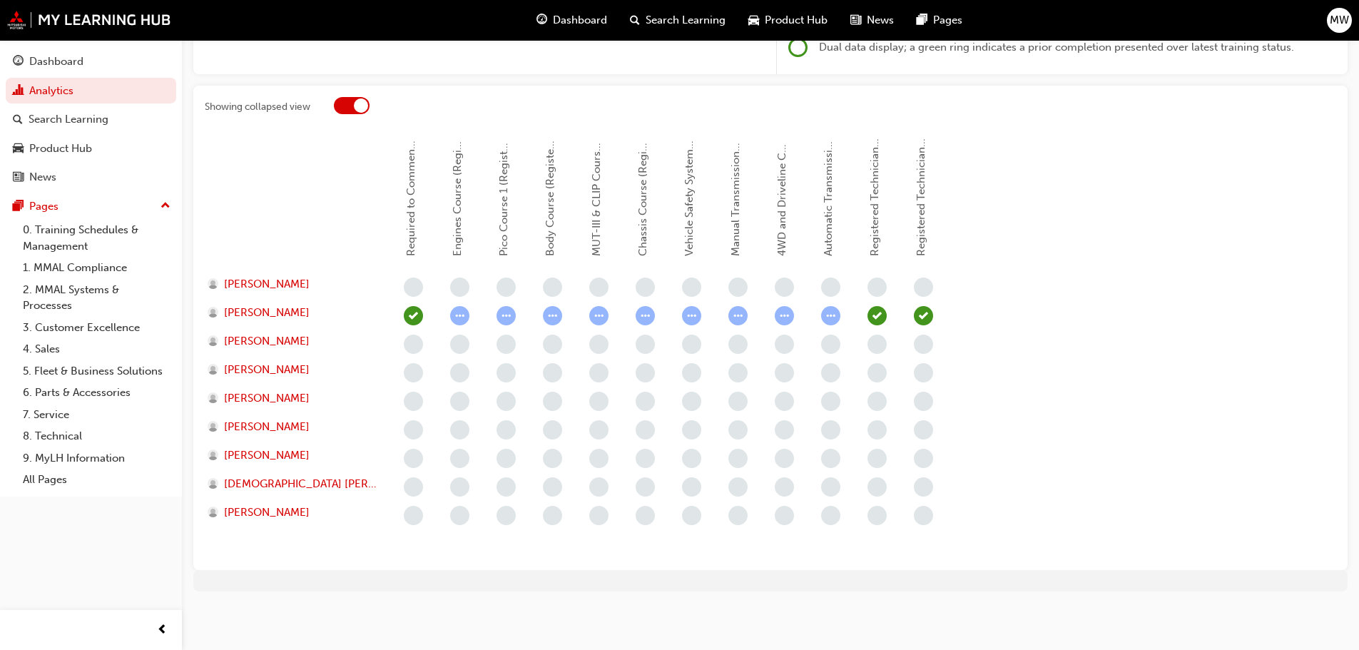
click at [348, 101] on div at bounding box center [352, 105] width 36 height 17
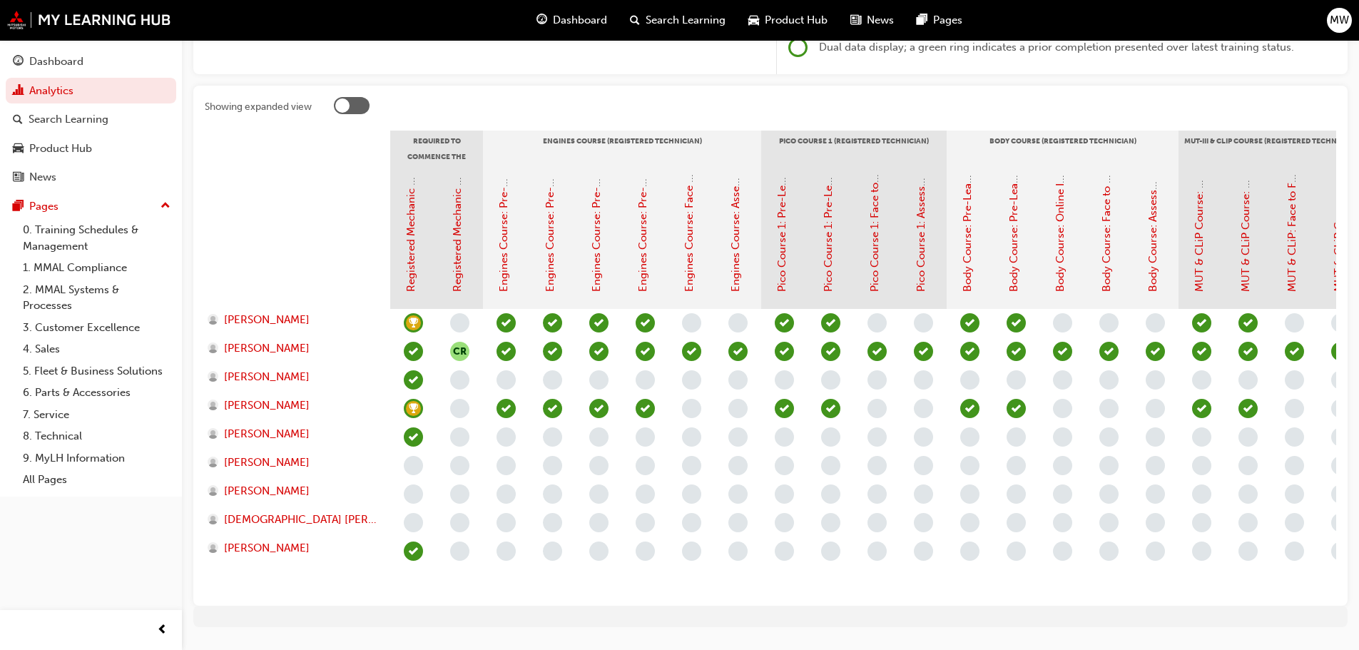
scroll to position [285, 0]
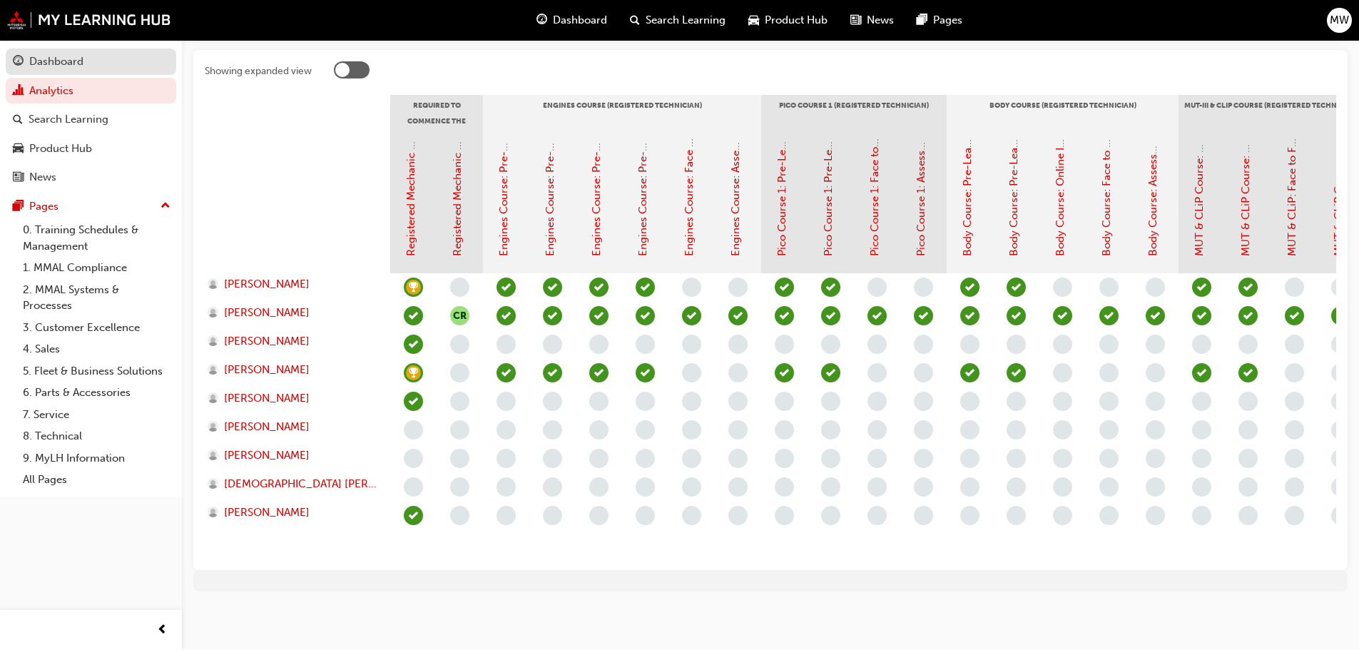
click at [105, 66] on div "Dashboard" at bounding box center [91, 62] width 156 height 18
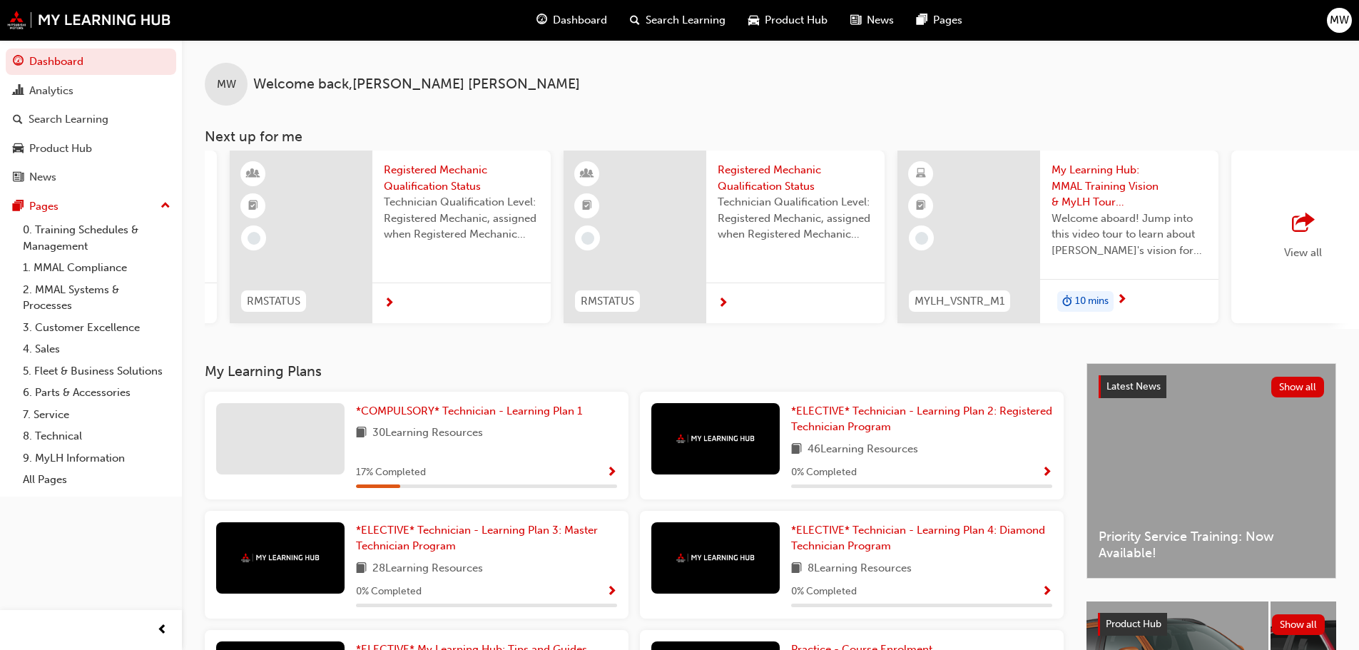
scroll to position [0, 660]
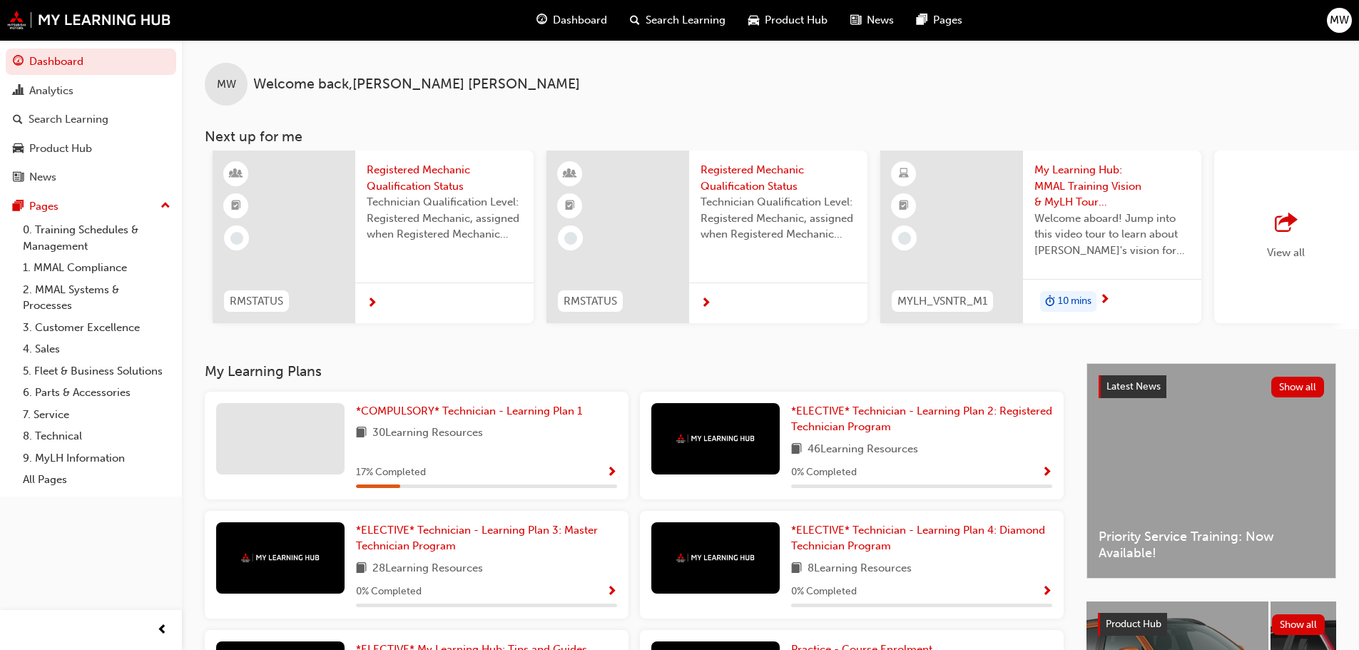
drag, startPoint x: 733, startPoint y: 337, endPoint x: 841, endPoint y: 339, distance: 107.7
click at [841, 339] on div "MW Welcome back , [PERSON_NAME] Next up for me CF_PRVCY24_M1 Australian Privacy…" at bounding box center [770, 201] width 1177 height 323
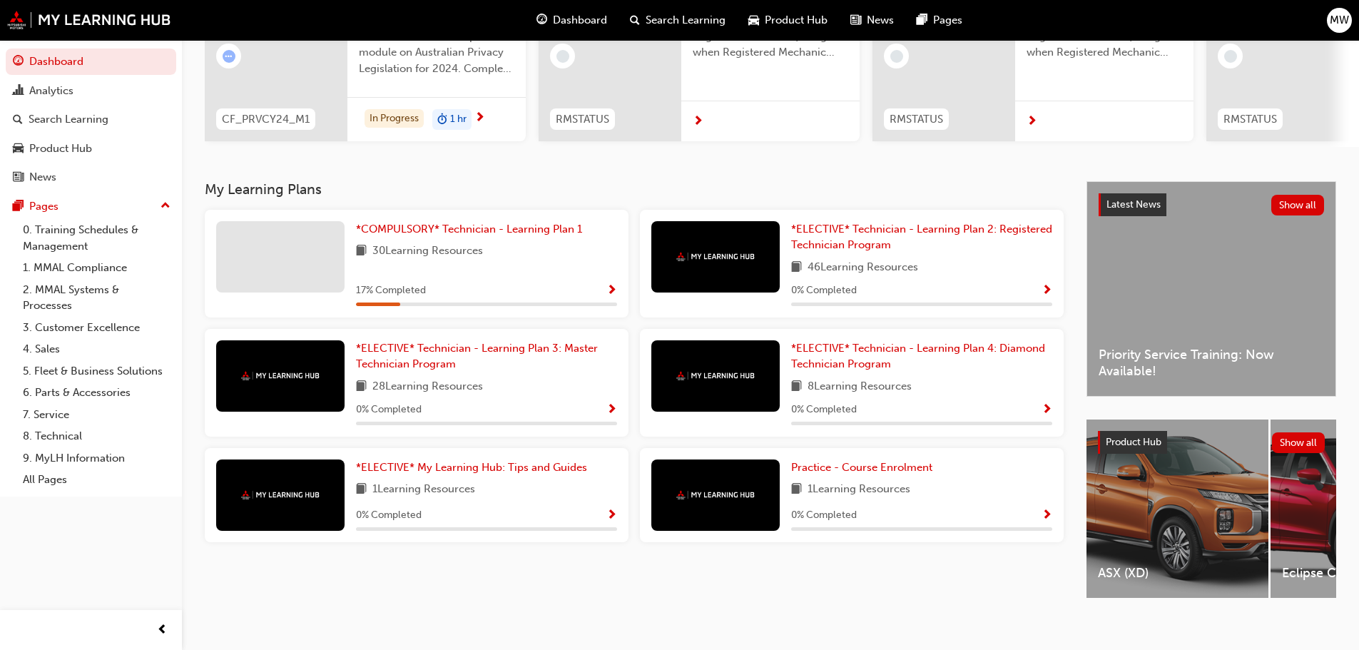
scroll to position [203, 0]
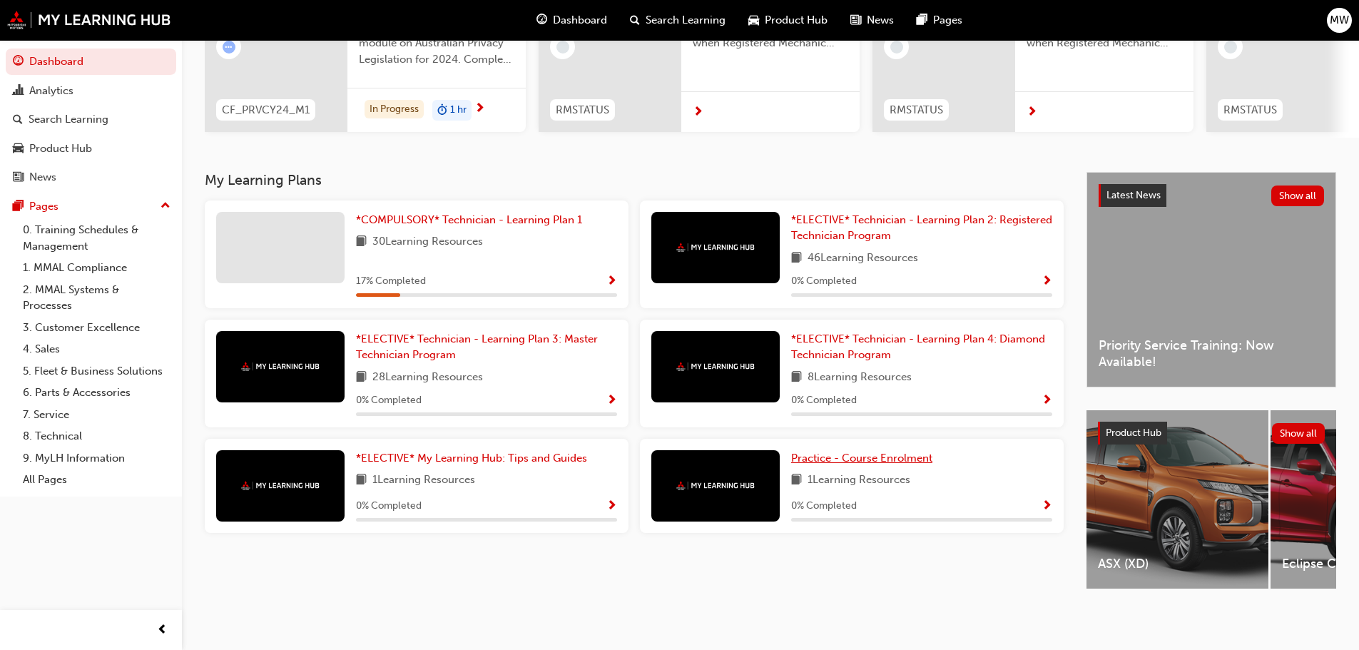
click at [864, 453] on span "Practice - Course Enrolment" at bounding box center [861, 457] width 141 height 13
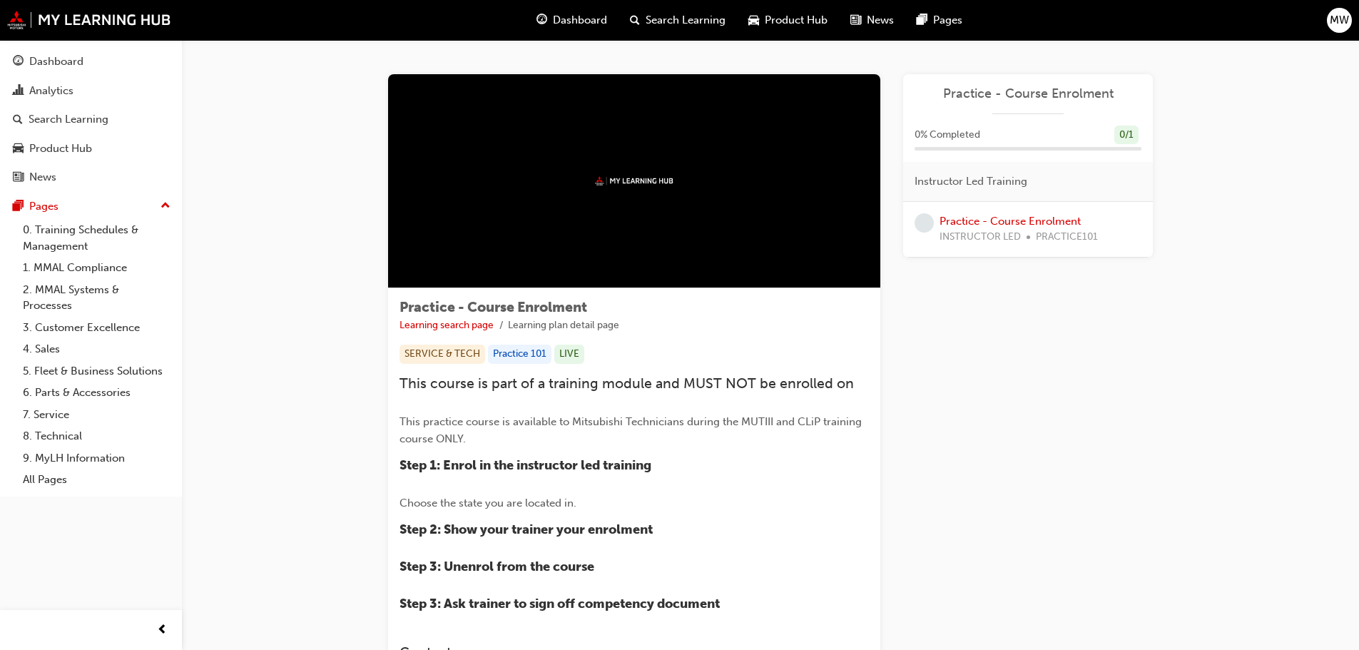
scroll to position [71, 0]
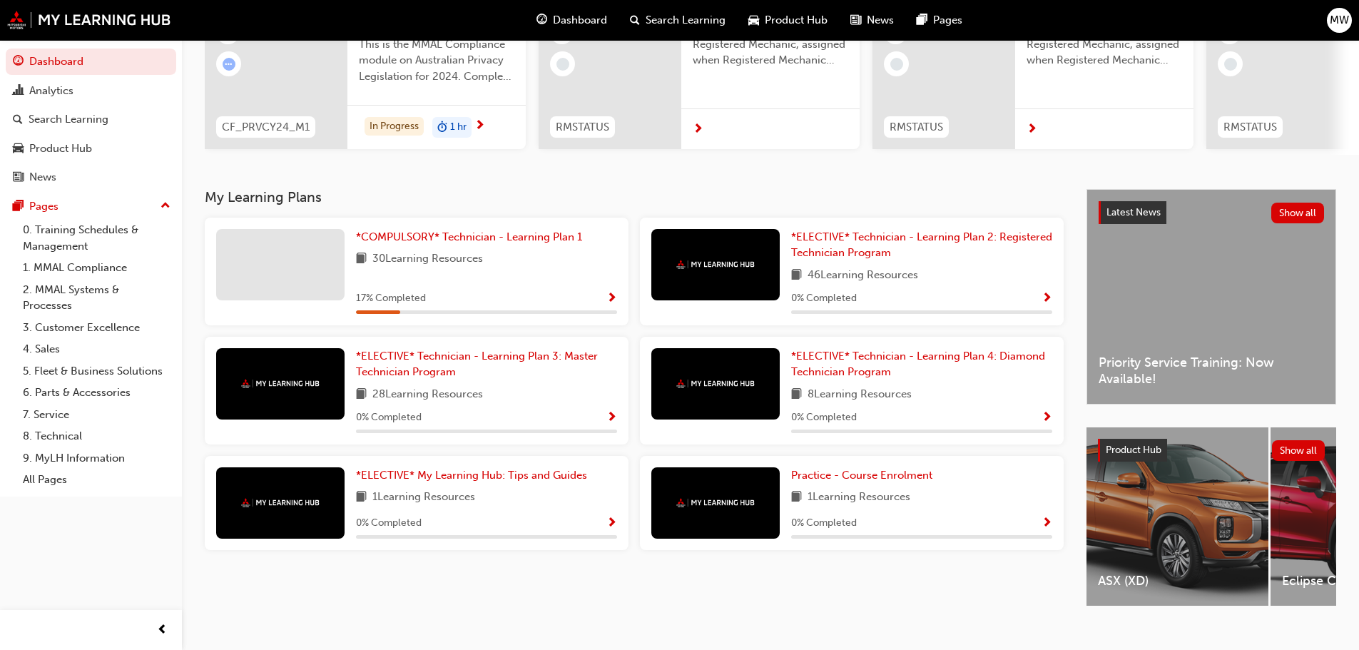
scroll to position [203, 0]
